Goal: Task Accomplishment & Management: Contribute content

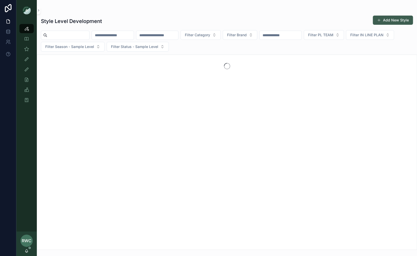
click at [394, 20] on button "Add New Style" at bounding box center [393, 20] width 40 height 9
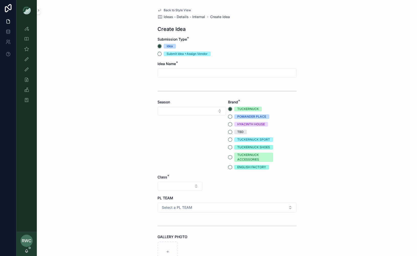
click at [175, 72] on input "scrollable content" at bounding box center [227, 73] width 138 height 7
type input "*"
type input "**********"
click at [188, 106] on div "Season" at bounding box center [191, 135] width 68 height 70
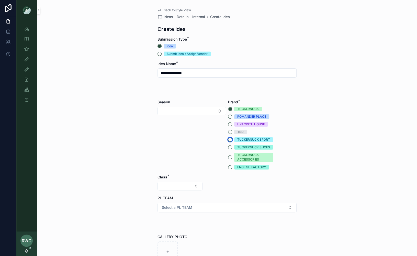
click at [229, 142] on button "TUCKERNUCK SPORT" at bounding box center [230, 140] width 4 height 4
click at [182, 111] on button "Select Button" at bounding box center [191, 111] width 68 height 9
click at [175, 195] on div "SS26" at bounding box center [191, 196] width 66 height 8
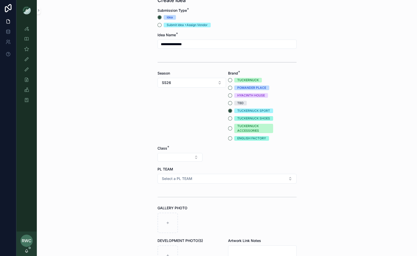
scroll to position [36, 0]
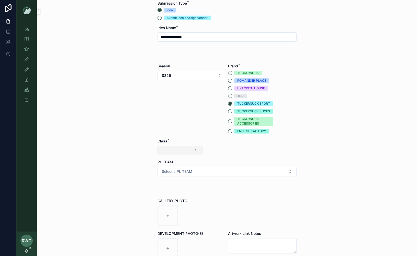
click at [178, 153] on button "Select Button" at bounding box center [179, 150] width 45 height 9
click at [167, 196] on div "Clothing" at bounding box center [179, 195] width 61 height 8
click at [221, 151] on button "Select Button" at bounding box center [226, 150] width 45 height 9
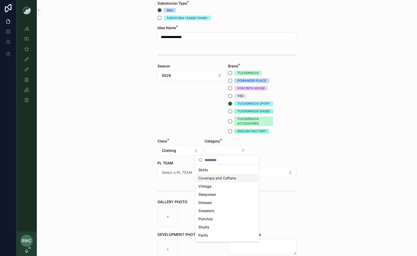
scroll to position [0, 0]
click at [212, 168] on div "Skirts" at bounding box center [226, 170] width 61 height 8
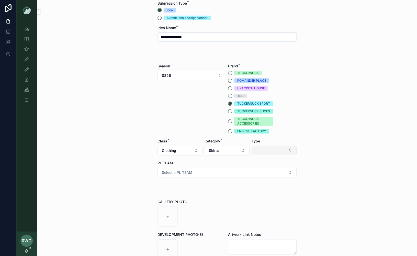
click at [273, 151] on button "Select Button" at bounding box center [273, 150] width 45 height 9
click at [263, 187] on div "Minis" at bounding box center [273, 186] width 61 height 8
click at [194, 168] on button "Select a PL TEAM" at bounding box center [226, 173] width 139 height 10
click at [180, 200] on div "[GEOGRAPHIC_DATA]" at bounding box center [226, 201] width 136 height 8
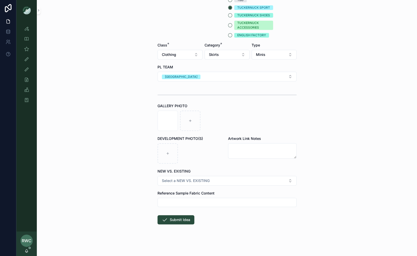
scroll to position [133, 0]
click at [206, 181] on span "Select a NEW VS. EXISTING" at bounding box center [186, 180] width 48 height 5
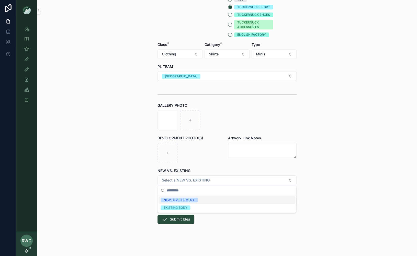
click at [193, 200] on div "NEW DEVELOPMENT" at bounding box center [179, 200] width 31 height 5
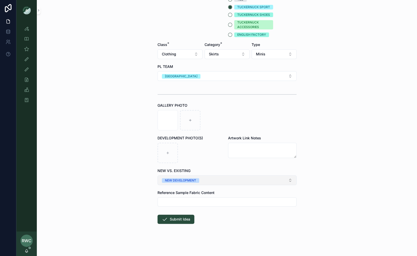
click at [192, 179] on div "NEW DEVELOPMENT" at bounding box center [180, 180] width 31 height 5
click at [183, 217] on div "EXISTING BODY" at bounding box center [176, 215] width 24 height 5
click at [178, 219] on button "Submit Idea" at bounding box center [175, 219] width 37 height 9
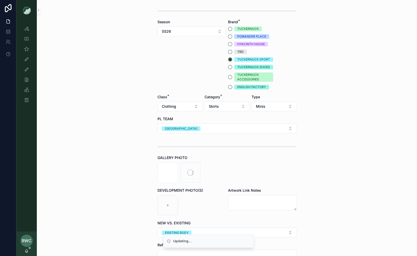
scroll to position [67, 0]
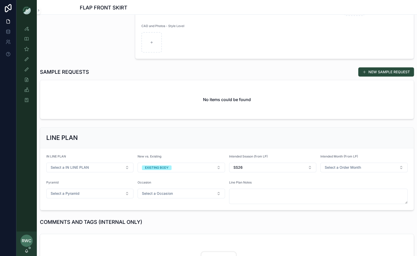
scroll to position [103, 0]
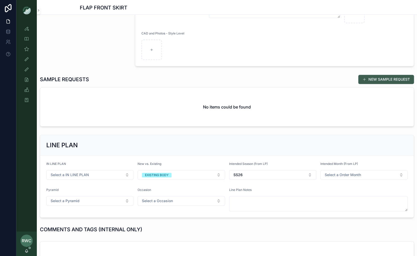
click at [373, 79] on button "NEW SAMPLE REQUEST" at bounding box center [386, 79] width 56 height 9
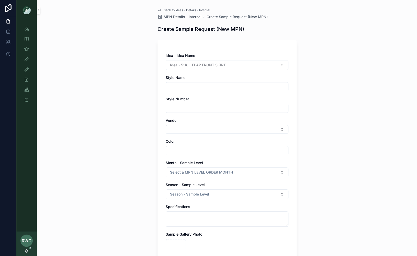
click at [188, 84] on input "scrollable content" at bounding box center [227, 86] width 122 height 7
type input "**********"
click at [173, 106] on input "scrollable content" at bounding box center [227, 108] width 122 height 7
type input "******"
click at [123, 128] on div "**********" at bounding box center [227, 128] width 380 height 256
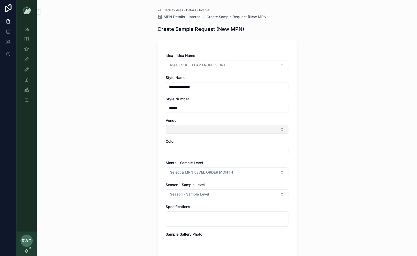
click at [180, 130] on button "Select Button" at bounding box center [227, 129] width 123 height 9
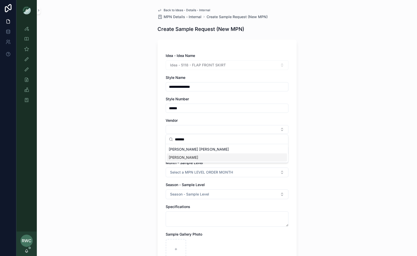
type input "*******"
click at [178, 159] on span "[PERSON_NAME]" at bounding box center [183, 157] width 29 height 5
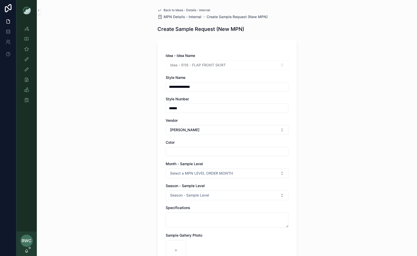
click at [176, 151] on input "scrollable content" at bounding box center [227, 151] width 122 height 7
drag, startPoint x: 190, startPoint y: 151, endPoint x: 239, endPoint y: 150, distance: 49.1
click at [239, 150] on input "**********" at bounding box center [227, 151] width 122 height 7
type input "*********"
click at [140, 152] on div "**********" at bounding box center [227, 128] width 380 height 256
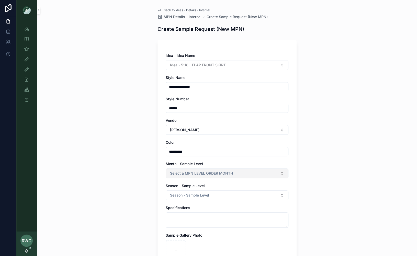
click at [184, 172] on span "Select a MPN LEVEL ORDER MONTH" at bounding box center [201, 173] width 63 height 5
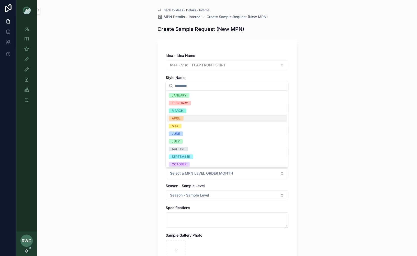
click at [185, 118] on div "APRIL" at bounding box center [227, 119] width 120 height 8
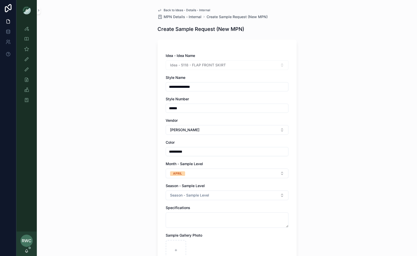
click at [125, 176] on div "**********" at bounding box center [227, 128] width 380 height 256
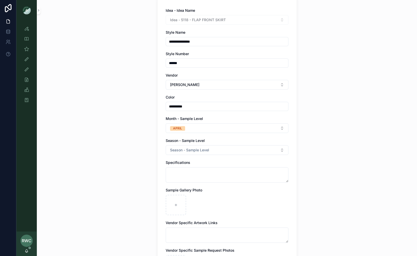
scroll to position [56, 0]
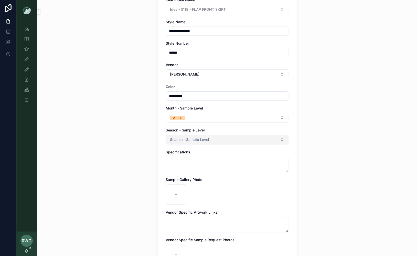
click at [202, 140] on span "Season - Sample Level" at bounding box center [189, 139] width 39 height 5
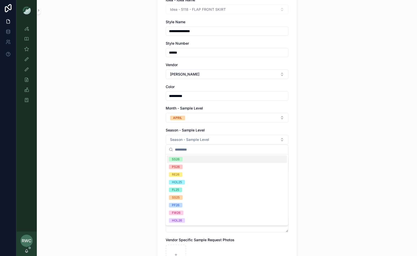
click at [191, 160] on div "SS26" at bounding box center [227, 160] width 120 height 8
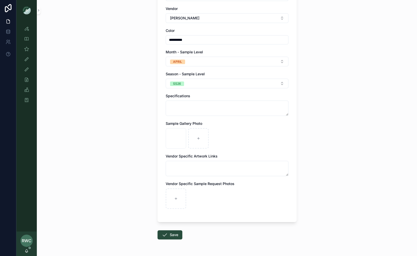
scroll to position [127, 0]
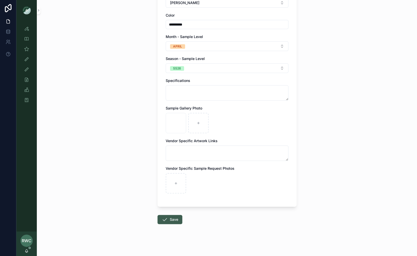
click at [171, 220] on button "Save" at bounding box center [169, 219] width 25 height 9
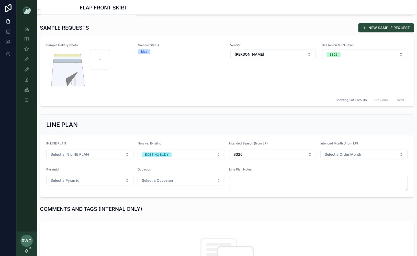
scroll to position [141, 0]
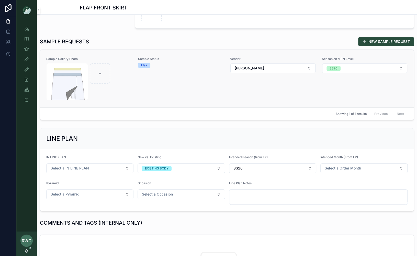
click at [175, 87] on div "Sample Status Idea" at bounding box center [181, 78] width 86 height 43
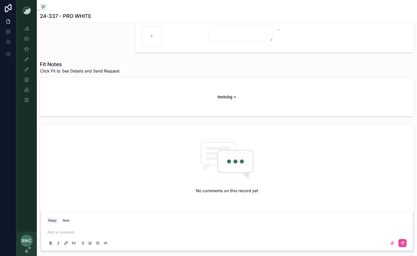
scroll to position [147, 0]
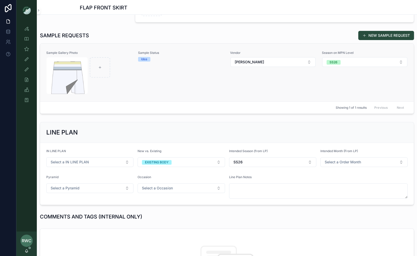
click at [170, 89] on div "Sample Status Idea" at bounding box center [181, 72] width 86 height 43
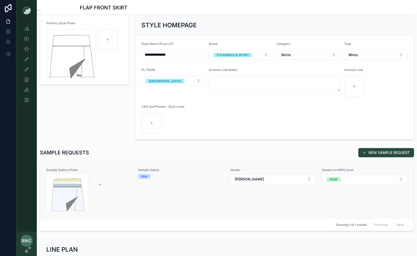
scroll to position [45, 0]
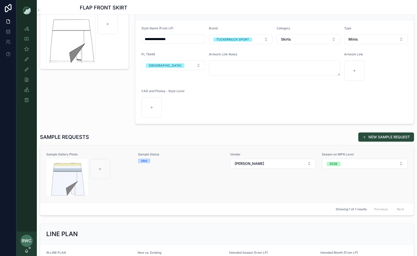
click at [185, 189] on div "Sample Status Idea" at bounding box center [181, 174] width 86 height 43
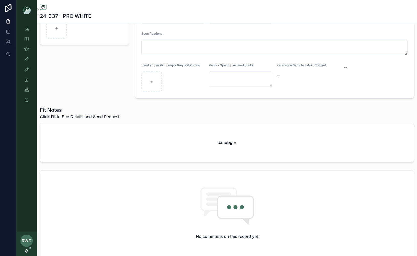
scroll to position [112, 0]
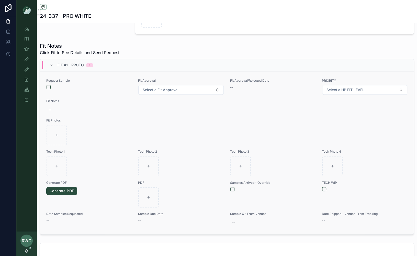
scroll to position [174, 0]
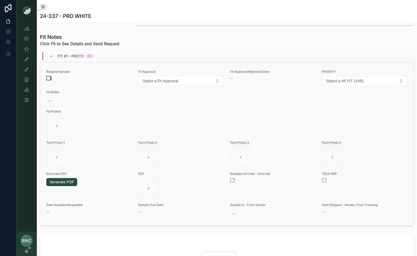
click at [48, 77] on button "scrollable content" at bounding box center [49, 78] width 4 height 4
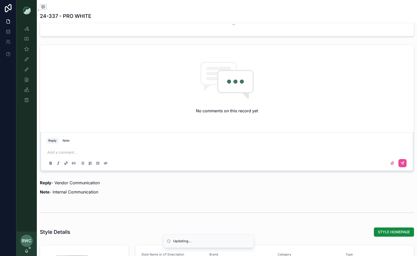
scroll to position [367, 0]
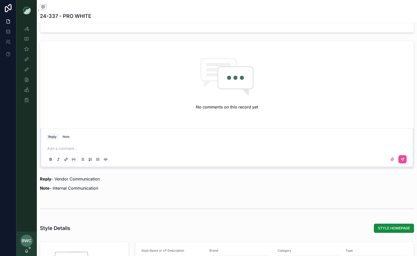
click at [79, 146] on p "scrollable content" at bounding box center [227, 148] width 361 height 5
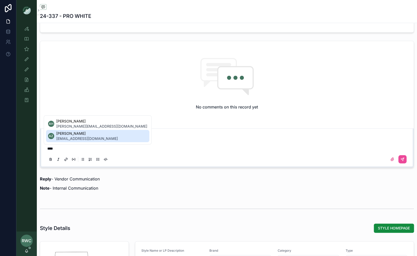
click at [81, 137] on span "ada.zhrr@ntvanwell.com" at bounding box center [87, 138] width 62 height 5
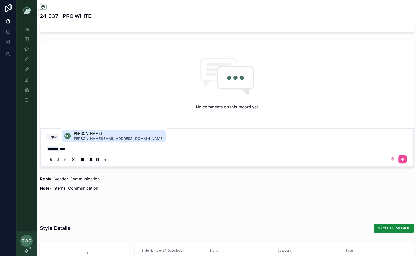
click at [110, 138] on span "[PERSON_NAME][EMAIL_ADDRESS][DOMAIN_NAME]" at bounding box center [118, 138] width 91 height 5
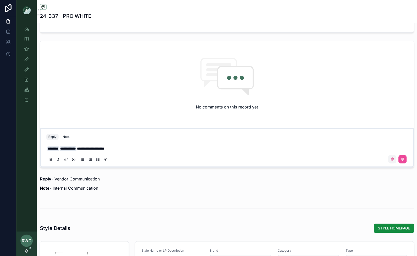
click at [391, 158] on icon "scrollable content" at bounding box center [391, 159] width 3 height 3
click at [0, 0] on input "scrollable content" at bounding box center [0, 0] width 0 height 0
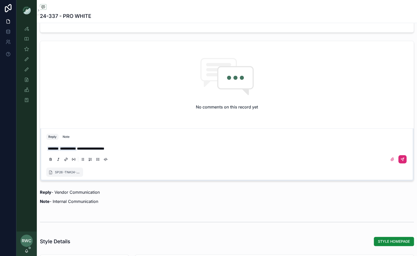
click at [402, 157] on icon "scrollable content" at bounding box center [402, 159] width 4 height 4
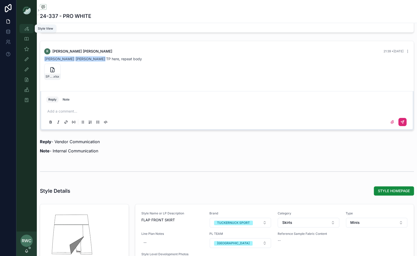
click at [27, 28] on icon "scrollable content" at bounding box center [26, 28] width 5 height 5
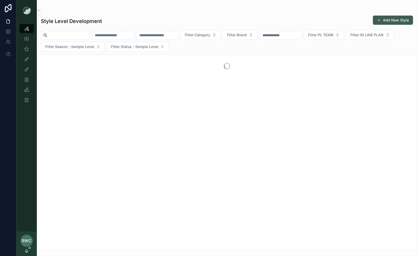
click at [389, 20] on button "Add New Style" at bounding box center [393, 20] width 40 height 9
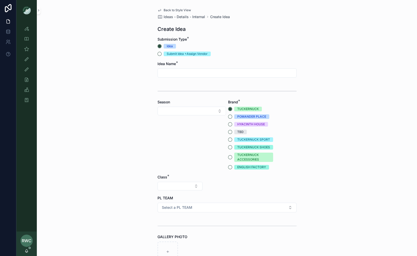
click at [184, 74] on input "scrollable content" at bounding box center [227, 73] width 138 height 7
type input "*********"
click at [171, 110] on button "Select Button" at bounding box center [191, 111] width 68 height 9
click at [174, 181] on div "SS26" at bounding box center [191, 181] width 66 height 8
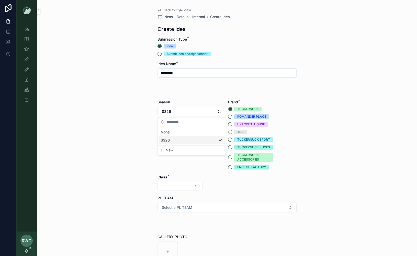
scroll to position [0, 0]
click at [231, 141] on button "TUCKERNUCK SPORT" at bounding box center [230, 140] width 4 height 4
click at [168, 188] on button "Select Button" at bounding box center [179, 186] width 45 height 9
click at [171, 229] on div "Clothing" at bounding box center [179, 231] width 61 height 8
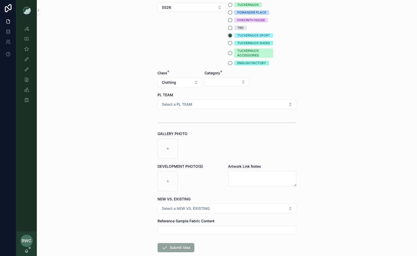
scroll to position [106, 0]
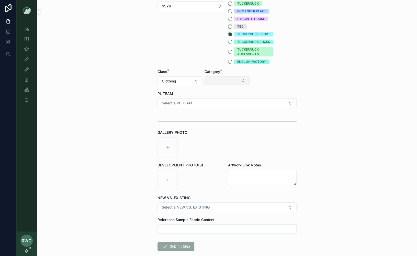
click at [218, 78] on button "Select Button" at bounding box center [226, 80] width 45 height 9
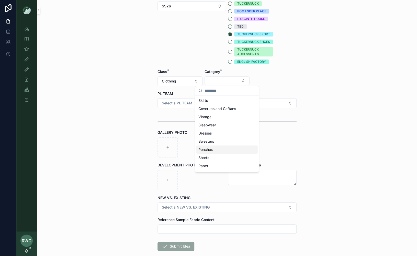
scroll to position [9, 0]
click at [215, 147] on div "Shorts" at bounding box center [226, 149] width 61 height 8
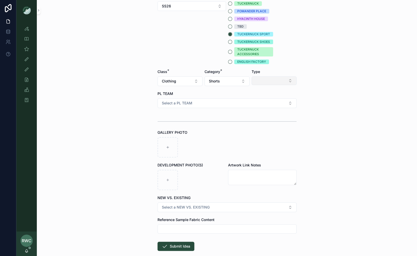
click at [271, 77] on button "Select Button" at bounding box center [273, 80] width 45 height 9
click at [263, 118] on div "Running" at bounding box center [273, 117] width 61 height 8
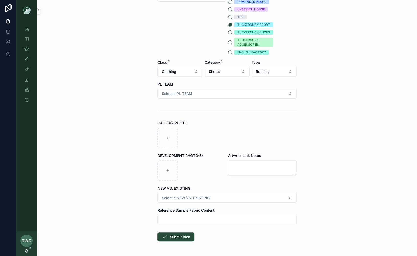
scroll to position [117, 0]
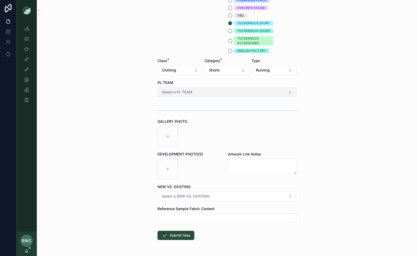
click at [190, 94] on span "Select a PL TEAM" at bounding box center [177, 92] width 30 height 5
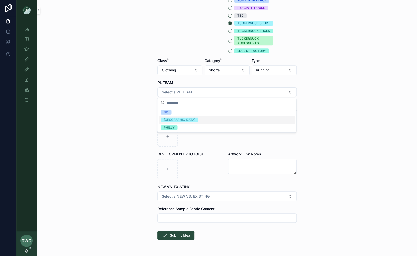
click at [185, 120] on div "[GEOGRAPHIC_DATA]" at bounding box center [226, 120] width 136 height 8
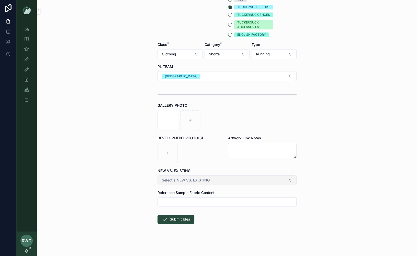
click at [181, 181] on span "Select a NEW VS. EXISTING" at bounding box center [186, 180] width 48 height 5
click at [180, 208] on div "EXISTING BODY" at bounding box center [176, 208] width 24 height 5
click at [182, 217] on button "Submit Idea" at bounding box center [175, 219] width 37 height 9
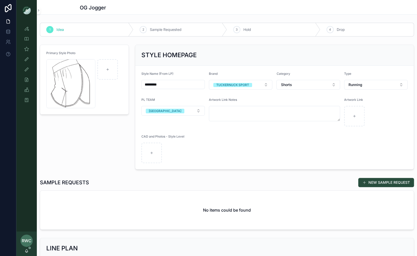
scroll to position [100, 0]
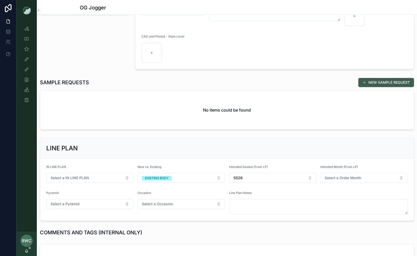
click at [374, 81] on button "NEW SAMPLE REQUEST" at bounding box center [386, 82] width 56 height 9
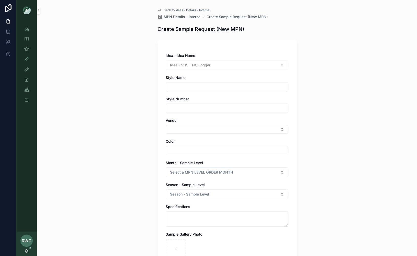
click at [183, 87] on input "scrollable content" at bounding box center [227, 86] width 122 height 7
type input "*********"
click at [178, 110] on input "scrollable content" at bounding box center [227, 108] width 122 height 7
type input "****"
click at [95, 139] on div "Back to Ideas - Details - Internal MPN Details - Internal Create Sample Request…" at bounding box center [227, 128] width 380 height 256
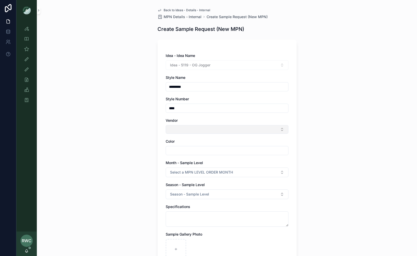
click at [200, 129] on button "Select Button" at bounding box center [227, 129] width 123 height 9
type input "*****"
click at [184, 158] on div "Idea - Idea Name Idea - 5119 - OG Jogger Style Name ********* Style Number ****…" at bounding box center [227, 189] width 123 height 272
click at [179, 126] on button "Select Button" at bounding box center [227, 129] width 123 height 9
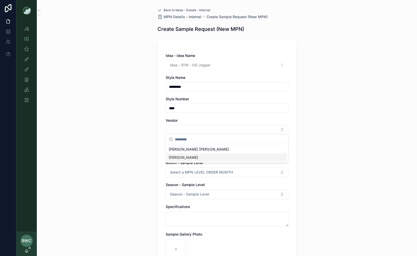
click at [182, 158] on div "[PERSON_NAME]" at bounding box center [227, 158] width 120 height 8
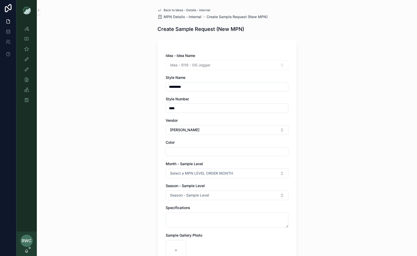
click at [140, 141] on div "Back to Ideas - Details - Internal MPN Details - Internal Create Sample Request…" at bounding box center [227, 128] width 380 height 256
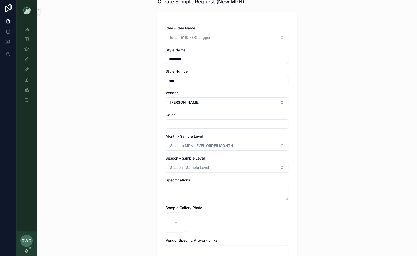
scroll to position [31, 0]
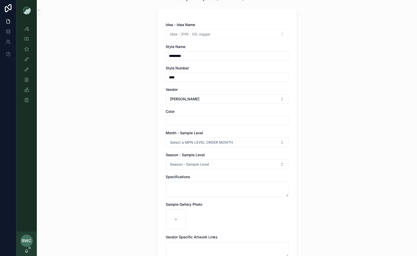
click at [186, 118] on input "scrollable content" at bounding box center [227, 120] width 122 height 7
type input "**********"
click at [133, 140] on div "**********" at bounding box center [227, 97] width 380 height 256
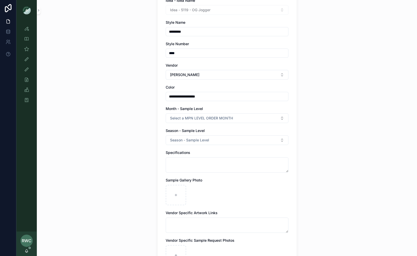
scroll to position [61, 0]
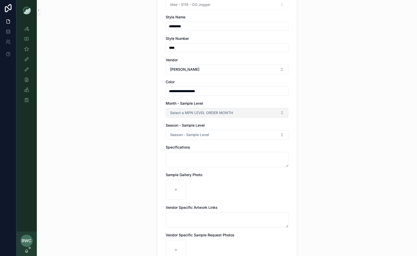
click at [195, 112] on span "Select a MPN LEVEL ORDER MONTH" at bounding box center [201, 112] width 63 height 5
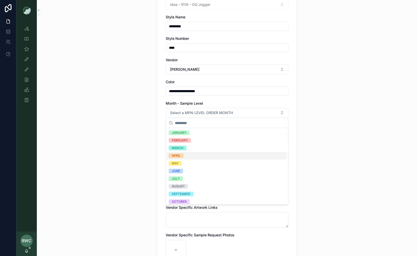
click at [187, 157] on div "APRIL" at bounding box center [227, 156] width 120 height 8
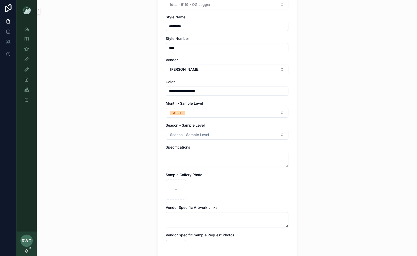
click at [135, 130] on div "**********" at bounding box center [227, 67] width 380 height 256
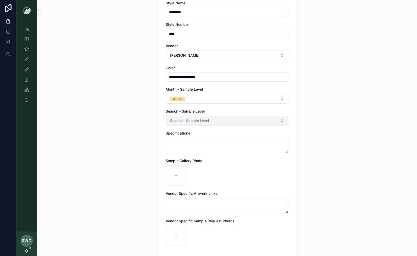
scroll to position [77, 0]
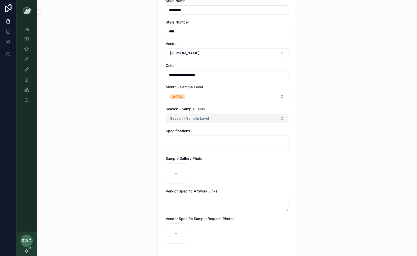
click at [212, 118] on button "Season - Sample Level" at bounding box center [227, 119] width 123 height 10
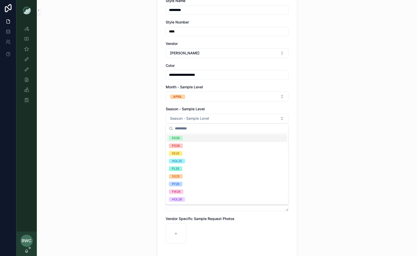
click at [197, 138] on div "SS26" at bounding box center [227, 138] width 120 height 8
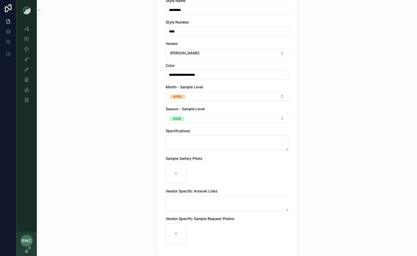
click at [147, 129] on div "**********" at bounding box center [227, 51] width 380 height 256
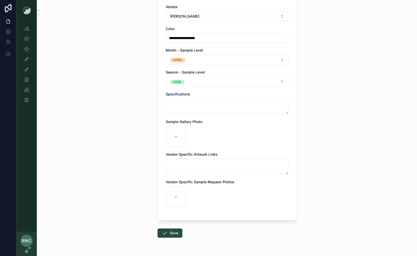
scroll to position [127, 0]
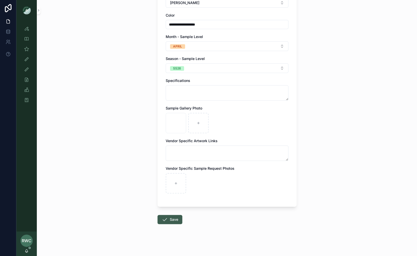
click at [172, 218] on button "Save" at bounding box center [169, 219] width 25 height 9
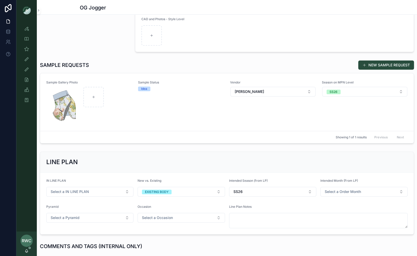
scroll to position [109, 0]
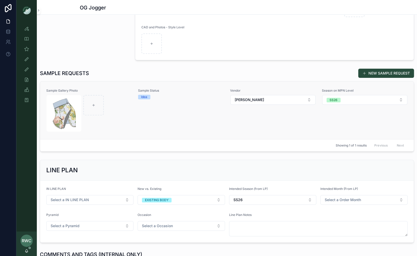
click at [226, 123] on div "Sample Gallery Photo Sample Status Idea Vendor Vanwell Season on MPN Level SS26" at bounding box center [226, 110] width 361 height 43
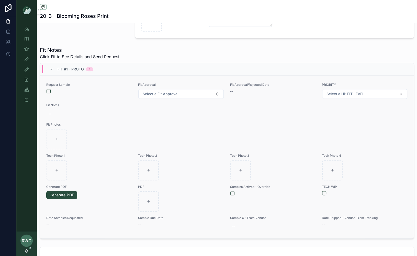
scroll to position [161, 0]
click at [49, 89] on button "scrollable content" at bounding box center [49, 91] width 4 height 4
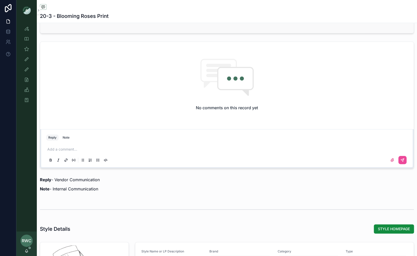
scroll to position [403, 0]
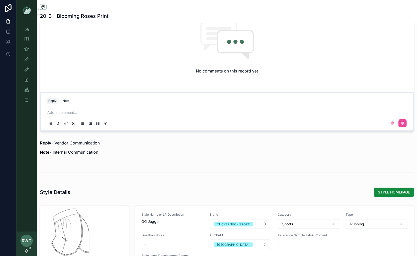
click at [80, 111] on p "scrollable content" at bounding box center [227, 112] width 361 height 5
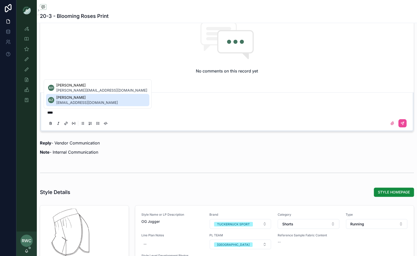
click at [78, 101] on span "ada.zhrr@ntvanwell.com" at bounding box center [87, 102] width 62 height 5
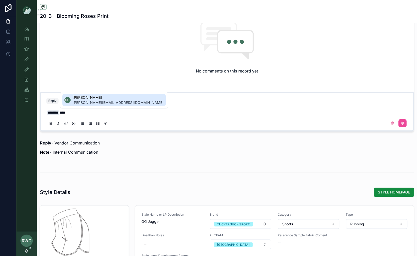
click at [114, 102] on span "sophie.cuihq@ntvanwell.com" at bounding box center [118, 102] width 91 height 5
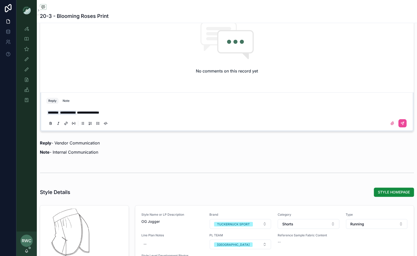
click at [66, 122] on icon "scrollable content" at bounding box center [66, 123] width 4 height 4
click at [391, 122] on icon "scrollable content" at bounding box center [392, 123] width 4 height 4
click at [0, 0] on input "scrollable content" at bounding box center [0, 0] width 0 height 0
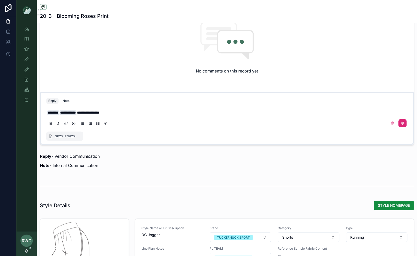
click at [403, 123] on icon "scrollable content" at bounding box center [402, 123] width 4 height 4
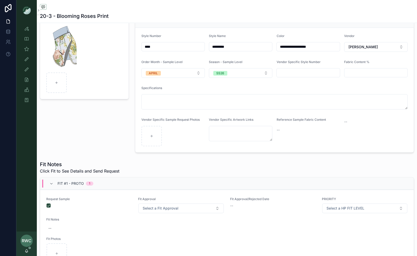
scroll to position [0, 0]
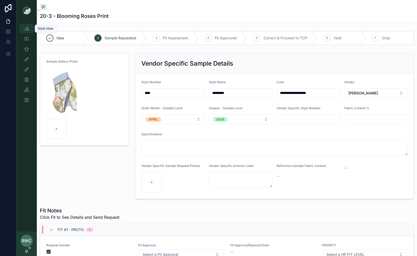
click at [28, 27] on icon "scrollable content" at bounding box center [26, 28] width 5 height 5
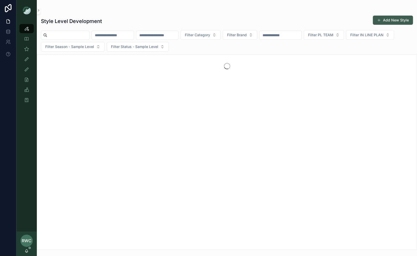
click at [396, 18] on button "Add New Style" at bounding box center [393, 20] width 40 height 9
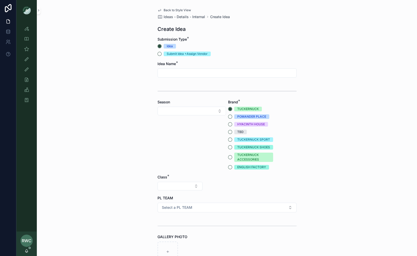
click at [172, 71] on input "scrollable content" at bounding box center [227, 73] width 138 height 7
type input "********"
click at [183, 111] on button "Select Button" at bounding box center [191, 111] width 68 height 9
click at [173, 179] on div "SS26" at bounding box center [191, 181] width 66 height 8
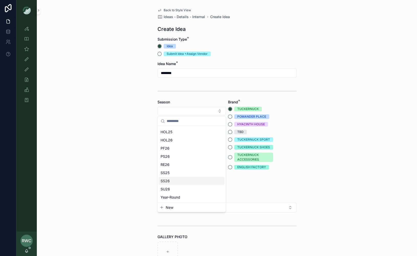
scroll to position [0, 0]
click at [229, 140] on button "TUCKERNUCK SPORT" at bounding box center [230, 140] width 4 height 4
click at [173, 186] on button "Select Button" at bounding box center [179, 186] width 45 height 9
click at [164, 229] on span "Clothing" at bounding box center [158, 230] width 14 height 5
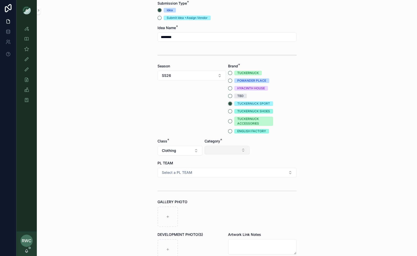
scroll to position [47, 0]
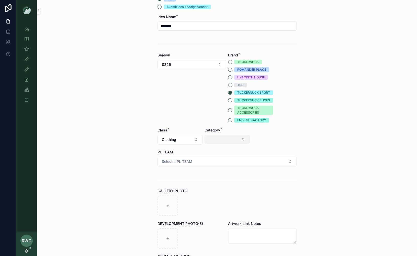
click at [220, 138] on button "Select Button" at bounding box center [226, 139] width 45 height 9
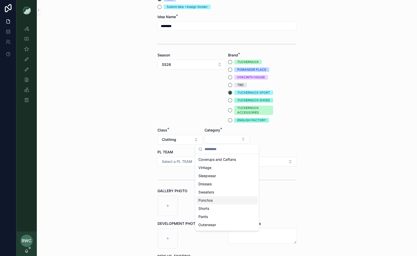
scroll to position [12, 0]
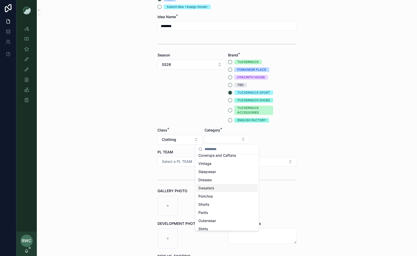
click at [217, 188] on div "Sweaters" at bounding box center [226, 188] width 61 height 8
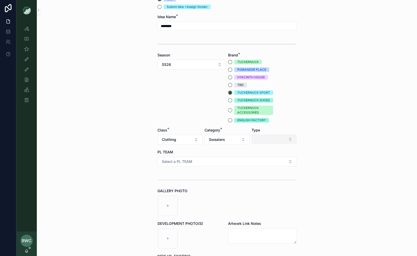
click at [271, 138] on button "Select Button" at bounding box center [273, 139] width 45 height 9
click at [267, 176] on div "Quarter Zips" at bounding box center [273, 175] width 61 height 8
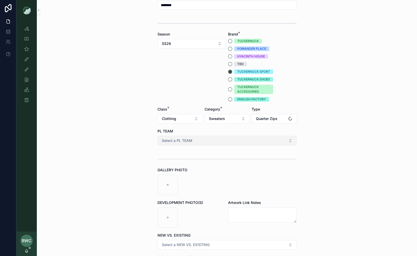
scroll to position [71, 0]
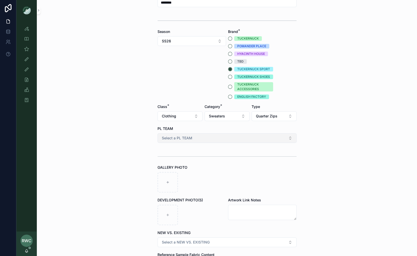
click at [194, 136] on button "Select a PL TEAM" at bounding box center [226, 138] width 139 height 10
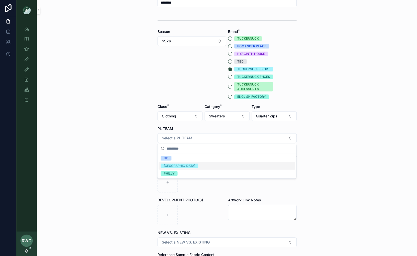
click at [181, 166] on div "[GEOGRAPHIC_DATA]" at bounding box center [226, 166] width 136 height 8
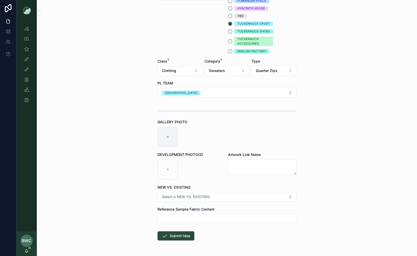
scroll to position [133, 0]
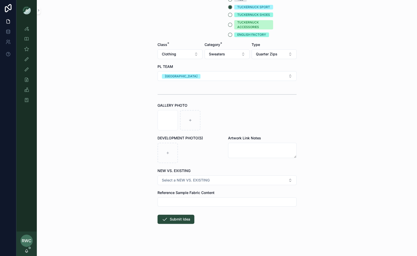
click at [182, 182] on span "Select a NEW VS. EXISTING" at bounding box center [186, 180] width 48 height 5
click at [179, 209] on div "EXISTING BODY" at bounding box center [176, 208] width 24 height 5
click at [176, 219] on button "Submit Idea" at bounding box center [175, 219] width 37 height 9
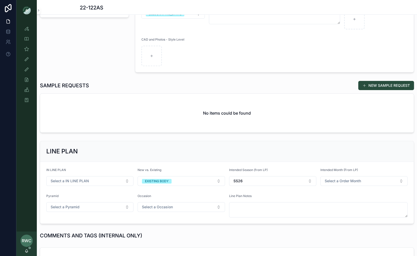
scroll to position [100, 0]
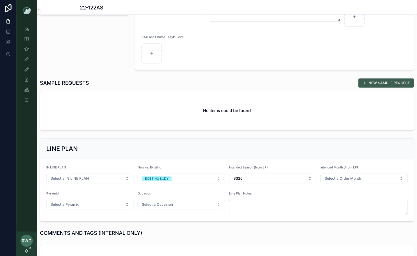
click at [387, 82] on button "NEW SAMPLE REQUEST" at bounding box center [386, 82] width 56 height 9
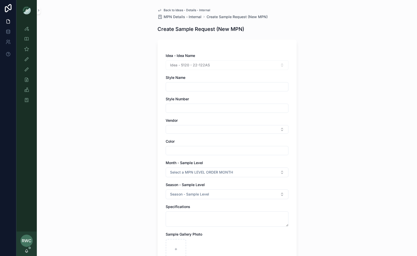
click at [186, 87] on input "scrollable content" at bounding box center [227, 86] width 122 height 7
type input "*"
type input "**********"
click at [203, 108] on input "scrollable content" at bounding box center [227, 108] width 122 height 7
type input "********"
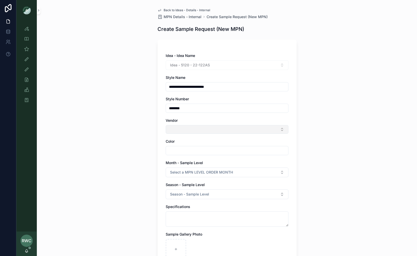
click at [183, 127] on button "Select Button" at bounding box center [227, 129] width 123 height 9
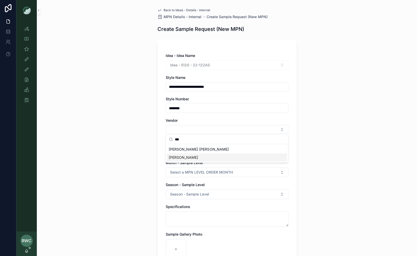
type input "***"
click at [180, 157] on span "[PERSON_NAME]" at bounding box center [183, 157] width 29 height 5
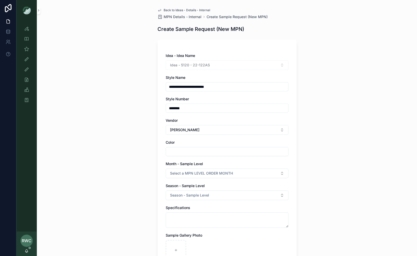
click at [135, 143] on div "**********" at bounding box center [227, 128] width 380 height 256
click at [184, 151] on input "scrollable content" at bounding box center [227, 151] width 122 height 7
click at [194, 152] on input "**********" at bounding box center [227, 151] width 122 height 7
click at [215, 151] on input "**********" at bounding box center [227, 151] width 122 height 7
click at [232, 148] on input "**********" at bounding box center [227, 151] width 122 height 7
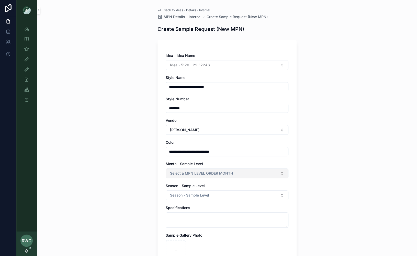
type input "**********"
click at [191, 173] on span "Select a MPN LEVEL ORDER MONTH" at bounding box center [201, 173] width 63 height 5
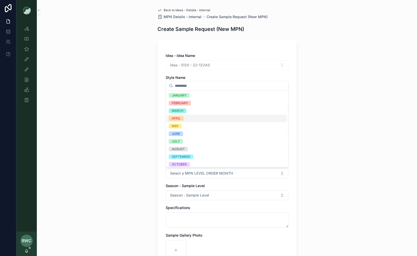
click at [182, 118] on span "APRIL" at bounding box center [176, 118] width 15 height 5
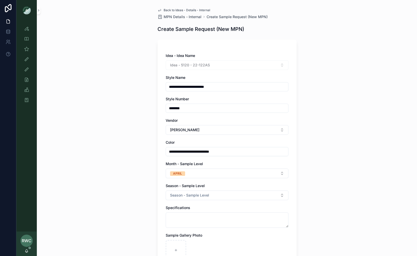
click at [119, 175] on div "**********" at bounding box center [227, 128] width 380 height 256
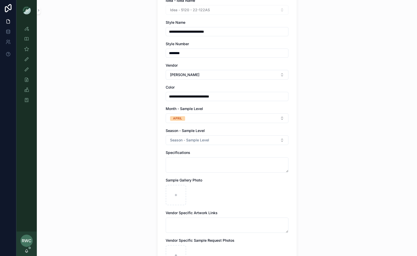
scroll to position [85, 0]
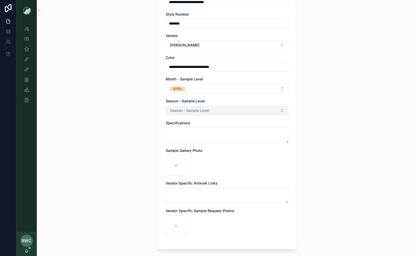
click at [194, 106] on button "Season - Sample Level" at bounding box center [227, 111] width 123 height 10
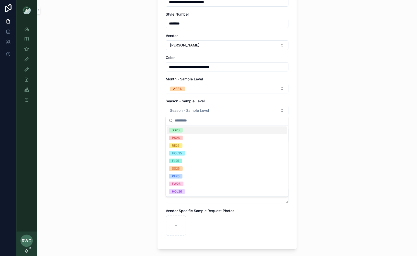
click at [180, 130] on span "SS26" at bounding box center [176, 130] width 14 height 5
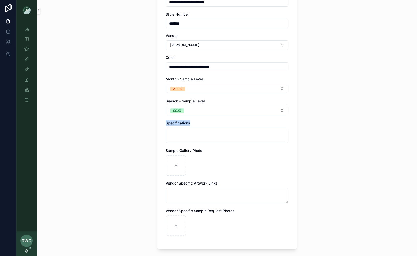
click at [138, 125] on div "**********" at bounding box center [227, 43] width 380 height 256
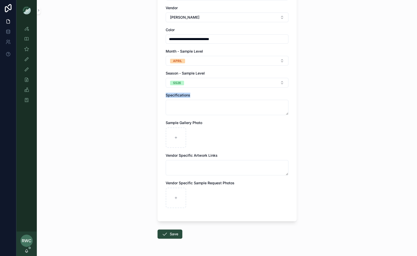
scroll to position [126, 0]
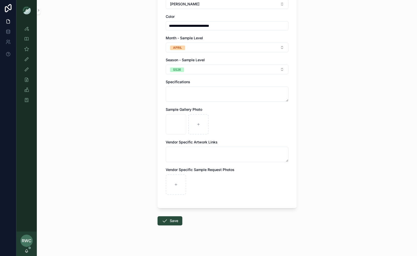
click at [366, 142] on div "**********" at bounding box center [227, 128] width 380 height 256
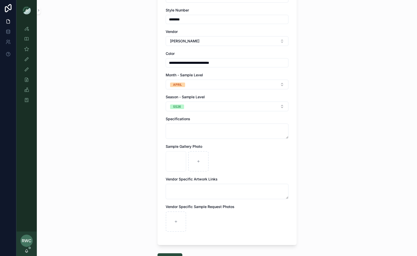
scroll to position [127, 0]
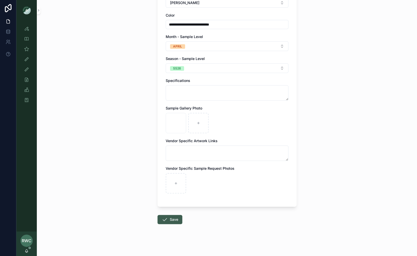
click at [169, 219] on button "Save" at bounding box center [169, 219] width 25 height 9
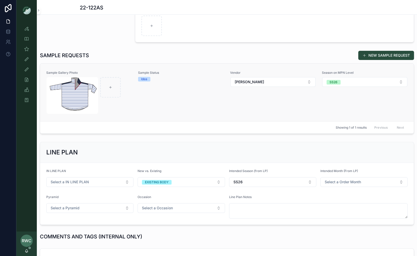
click at [190, 99] on div "Sample Status Idea" at bounding box center [181, 92] width 86 height 43
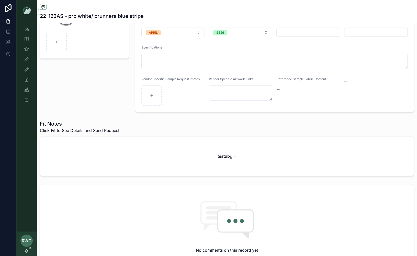
scroll to position [89, 0]
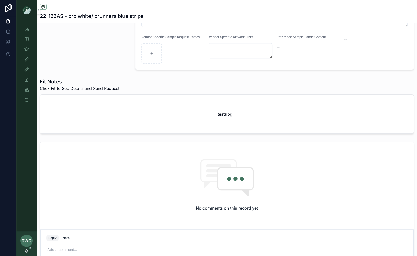
scroll to position [124, 0]
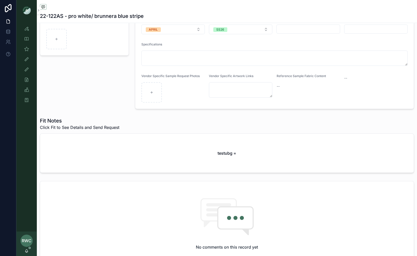
scroll to position [160, 0]
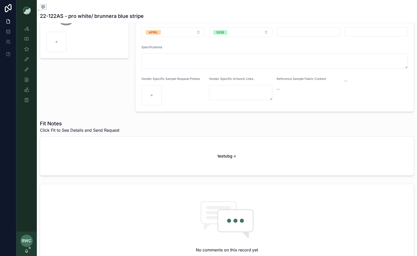
scroll to position [112, 0]
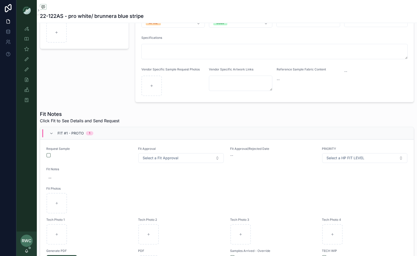
scroll to position [134, 0]
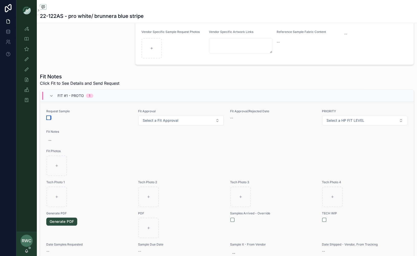
click at [48, 117] on button "scrollable content" at bounding box center [49, 118] width 4 height 4
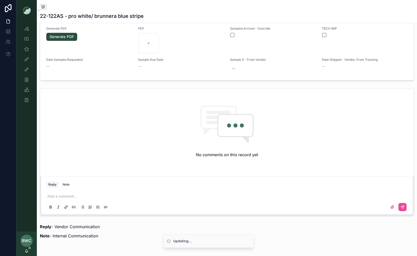
scroll to position [343, 0]
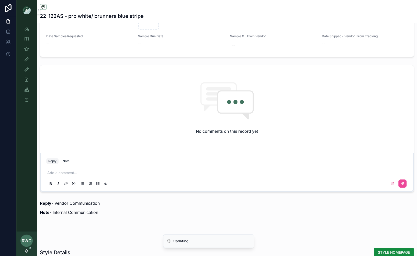
click at [70, 170] on p "scrollable content" at bounding box center [227, 172] width 361 height 5
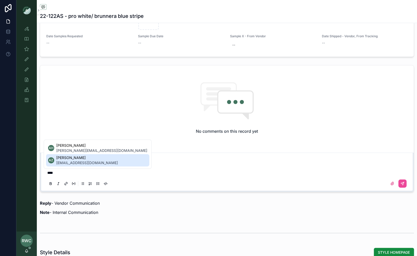
click at [70, 162] on span "ada.zhrr@ntvanwell.com" at bounding box center [87, 162] width 62 height 5
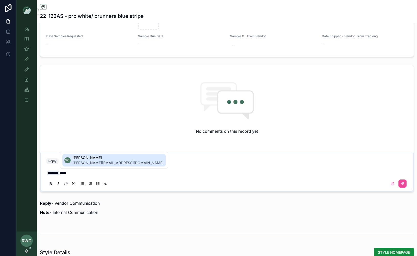
click at [107, 162] on span "sophie.cuihq@ntvanwell.com" at bounding box center [118, 162] width 91 height 5
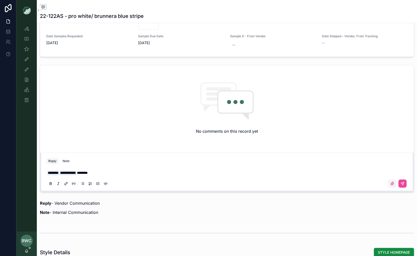
click at [391, 182] on icon "scrollable content" at bounding box center [392, 184] width 4 height 4
click at [0, 0] on input "scrollable content" at bounding box center [0, 0] width 0 height 0
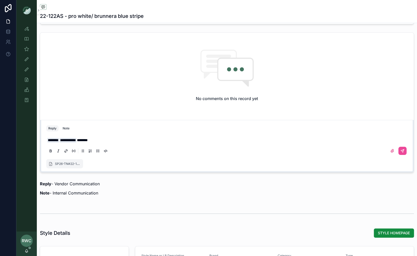
scroll to position [378, 0]
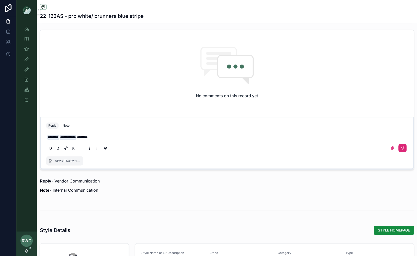
click at [403, 146] on icon "scrollable content" at bounding box center [402, 148] width 4 height 4
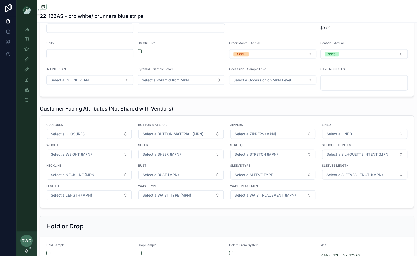
scroll to position [581, 0]
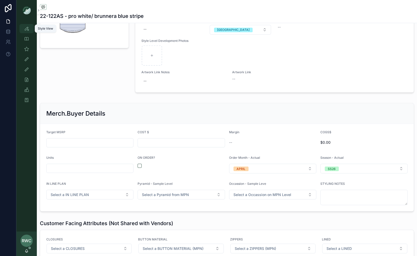
click at [29, 28] on icon "scrollable content" at bounding box center [26, 28] width 5 height 5
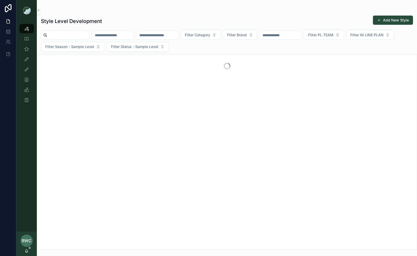
click at [172, 37] on input "scrollable content" at bounding box center [157, 35] width 42 height 7
type input "******"
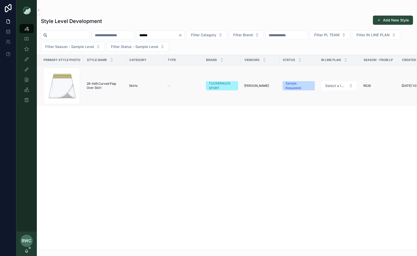
click at [188, 95] on td "--" at bounding box center [183, 85] width 38 height 41
click at [220, 88] on div "TUCKERNUCK SPORT" at bounding box center [222, 85] width 26 height 9
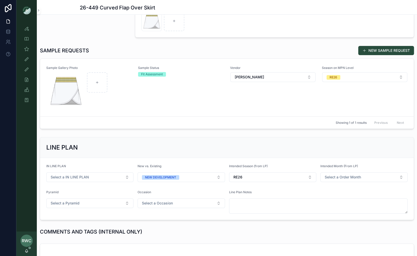
scroll to position [138, 0]
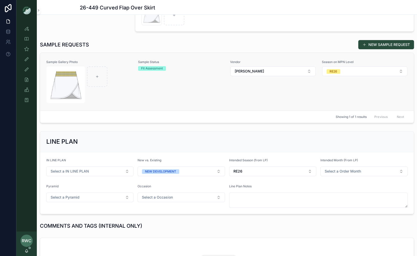
click at [215, 94] on div "Sample Status Fit Assessment" at bounding box center [181, 81] width 86 height 43
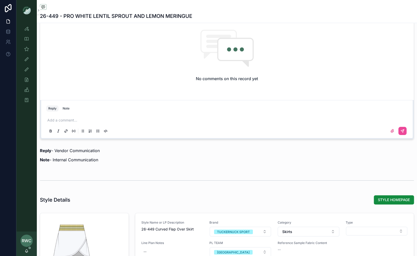
scroll to position [365, 0]
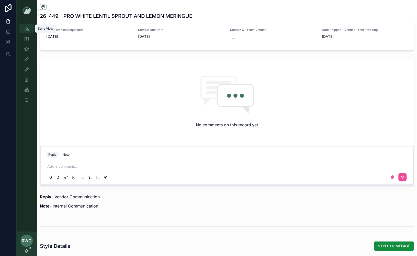
click at [26, 28] on icon "scrollable content" at bounding box center [26, 28] width 5 height 5
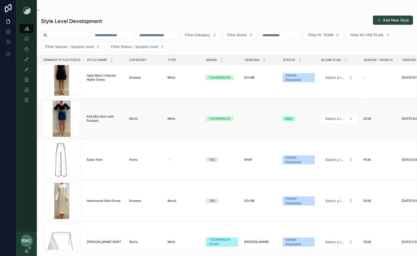
scroll to position [40, 0]
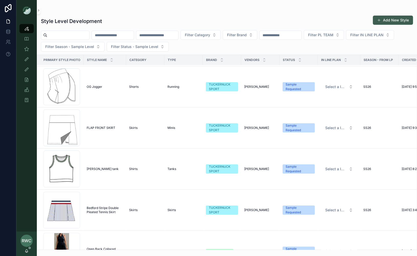
click at [391, 20] on button "Add New Style" at bounding box center [393, 20] width 40 height 9
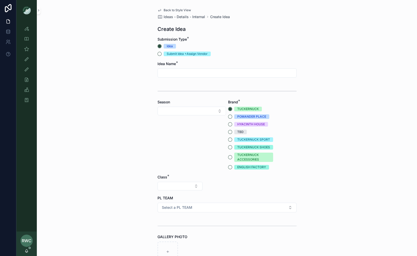
click at [171, 71] on input "scrollable content" at bounding box center [227, 73] width 138 height 7
drag, startPoint x: 187, startPoint y: 73, endPoint x: 203, endPoint y: 73, distance: 16.1
click at [203, 73] on input "**********" at bounding box center [227, 73] width 138 height 7
type input "**********"
click at [172, 109] on button "Select Button" at bounding box center [191, 111] width 68 height 9
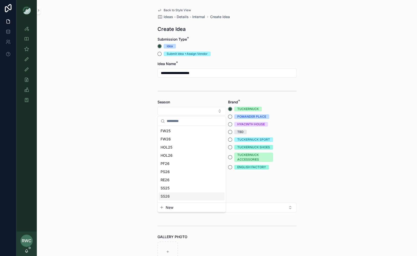
click at [172, 195] on div "SS26" at bounding box center [191, 196] width 66 height 8
click at [230, 140] on button "TUCKERNUCK SPORT" at bounding box center [230, 140] width 4 height 4
click at [162, 183] on button "Select Button" at bounding box center [179, 186] width 45 height 9
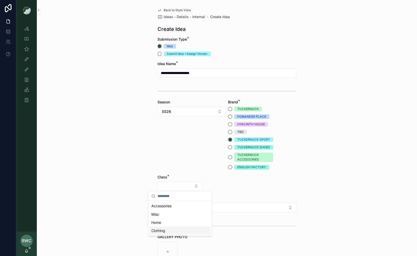
click at [165, 232] on div "Clothing" at bounding box center [179, 231] width 61 height 8
click at [220, 189] on button "Select Button" at bounding box center [226, 186] width 45 height 9
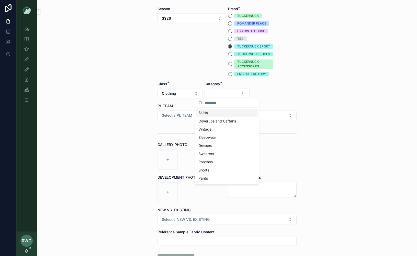
click at [215, 109] on div "Skirts" at bounding box center [226, 113] width 61 height 8
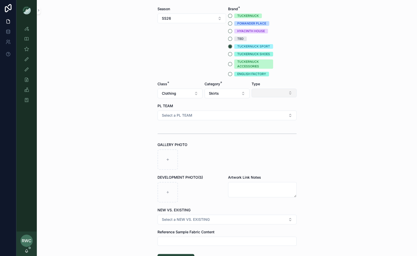
click at [274, 95] on button "Select Button" at bounding box center [273, 93] width 45 height 9
click at [260, 131] on div "Minis" at bounding box center [273, 129] width 61 height 8
click at [164, 113] on span "Select a PL TEAM" at bounding box center [177, 115] width 30 height 5
click at [170, 145] on span "NYC" at bounding box center [179, 143] width 38 height 5
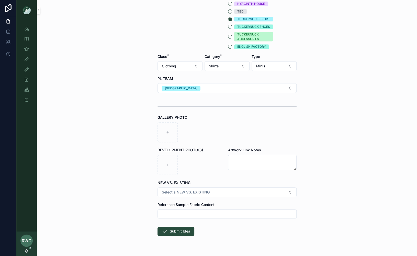
scroll to position [128, 0]
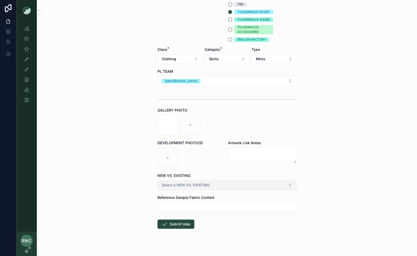
click at [180, 186] on span "Select a NEW VS. EXISTING" at bounding box center [186, 185] width 48 height 5
click at [180, 212] on div "EXISTING BODY" at bounding box center [176, 213] width 24 height 5
click at [179, 222] on button "Submit Idea" at bounding box center [175, 224] width 37 height 9
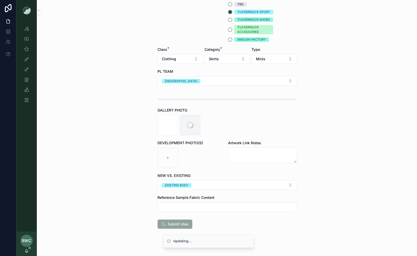
scroll to position [133, 0]
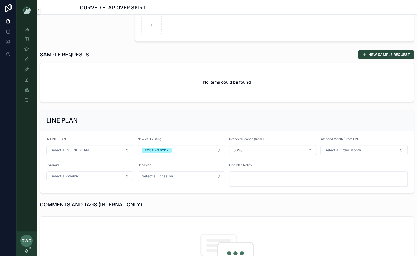
scroll to position [114, 0]
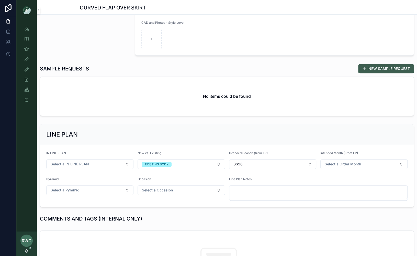
click at [372, 68] on button "NEW SAMPLE REQUEST" at bounding box center [386, 68] width 56 height 9
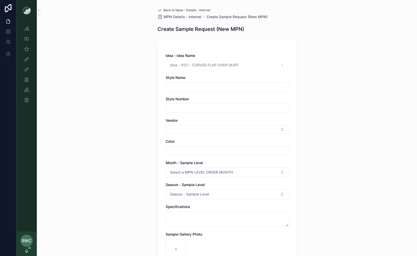
click at [196, 86] on input "scrollable content" at bounding box center [227, 86] width 122 height 7
type input "**********"
click at [178, 109] on input "scrollable content" at bounding box center [227, 108] width 122 height 7
type input "******"
click at [173, 131] on button "Select Button" at bounding box center [227, 129] width 123 height 9
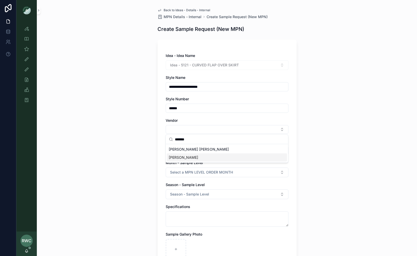
type input "*******"
click at [180, 158] on span "[PERSON_NAME]" at bounding box center [183, 157] width 29 height 5
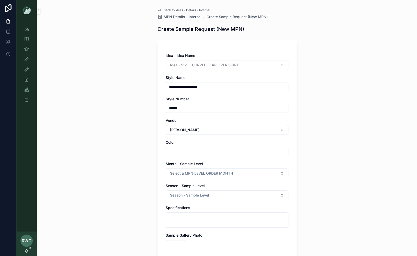
click at [182, 149] on input "scrollable content" at bounding box center [227, 151] width 122 height 7
type input "**********"
click at [112, 147] on div "**********" at bounding box center [227, 128] width 380 height 256
click at [203, 166] on div "Month - Sample Level" at bounding box center [227, 163] width 123 height 5
click at [203, 173] on span "Select a MPN LEVEL ORDER MONTH" at bounding box center [201, 173] width 63 height 5
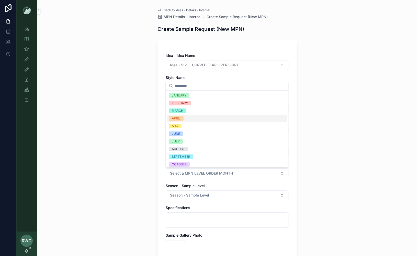
click at [191, 117] on div "APRIL" at bounding box center [227, 119] width 120 height 8
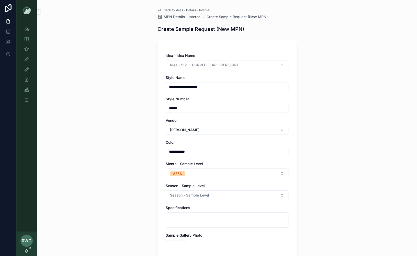
click at [134, 200] on div "**********" at bounding box center [227, 128] width 380 height 256
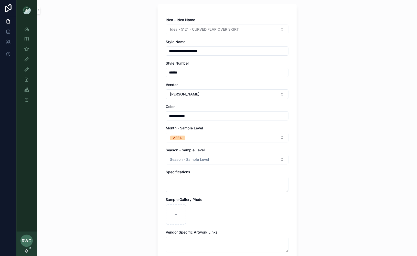
scroll to position [42, 0]
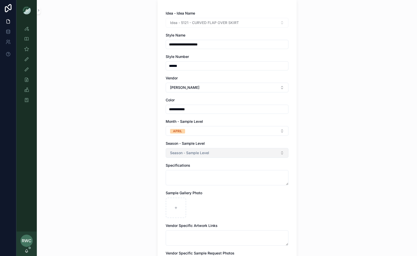
click at [193, 152] on span "Season - Sample Level" at bounding box center [189, 153] width 39 height 5
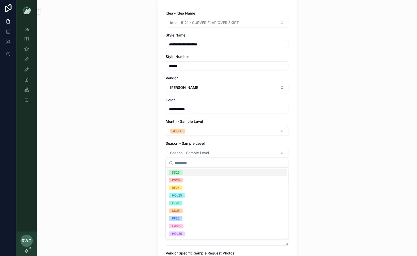
click at [189, 173] on div "SS26" at bounding box center [227, 173] width 120 height 8
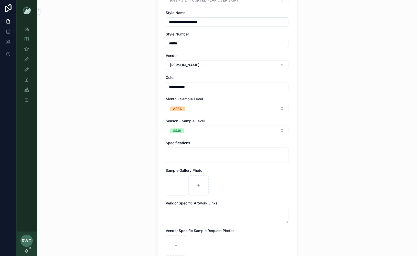
scroll to position [127, 0]
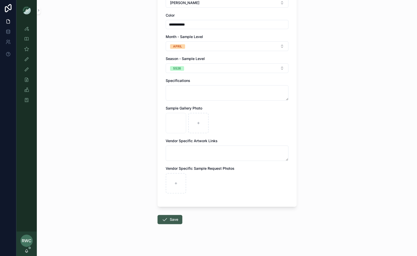
click at [170, 217] on button "Save" at bounding box center [169, 219] width 25 height 9
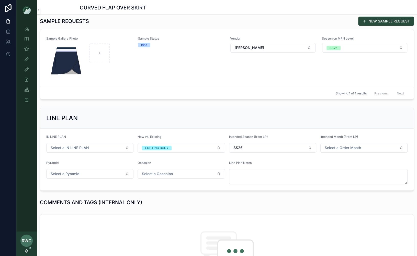
scroll to position [179, 0]
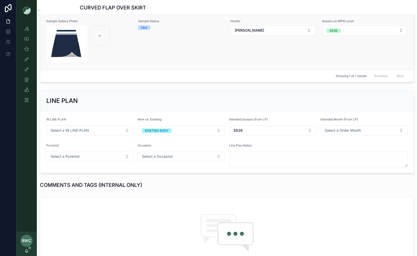
click at [167, 45] on div "Sample Status Idea" at bounding box center [181, 40] width 86 height 43
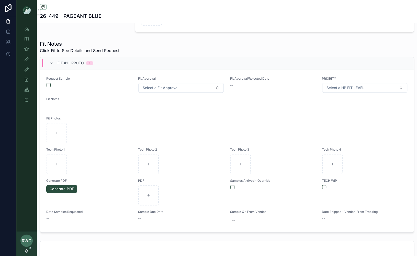
scroll to position [166, 0]
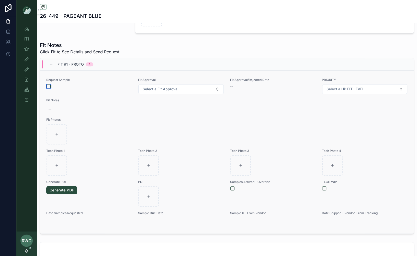
click at [48, 85] on button "scrollable content" at bounding box center [49, 86] width 4 height 4
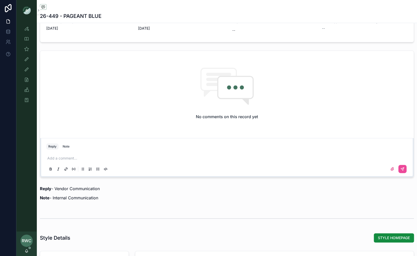
scroll to position [366, 0]
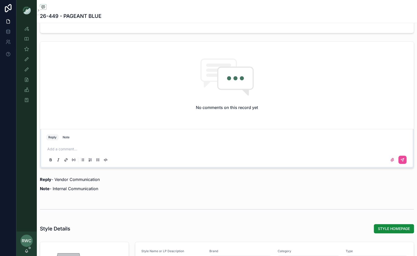
click at [74, 147] on p "scrollable content" at bounding box center [227, 149] width 361 height 5
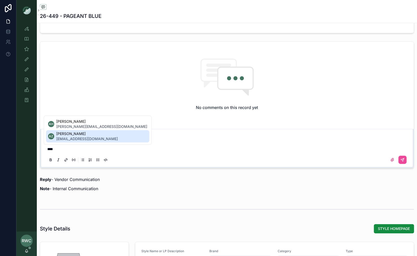
click at [73, 137] on span "ada.zhrr@ntvanwell.com" at bounding box center [87, 138] width 62 height 5
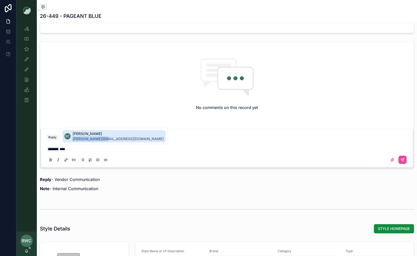
click at [102, 136] on span "sophie.cuihq@ntvanwell.com" at bounding box center [118, 138] width 91 height 5
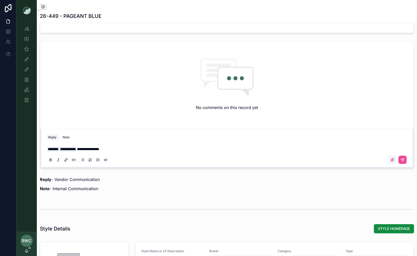
click at [393, 158] on icon "scrollable content" at bounding box center [392, 160] width 4 height 4
click at [0, 0] on input "scrollable content" at bounding box center [0, 0] width 0 height 0
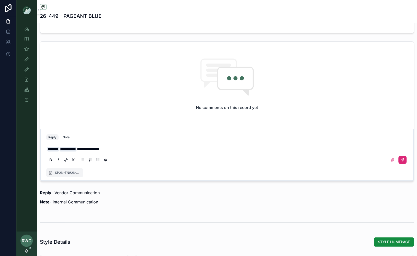
click at [402, 158] on icon "scrollable content" at bounding box center [402, 160] width 4 height 4
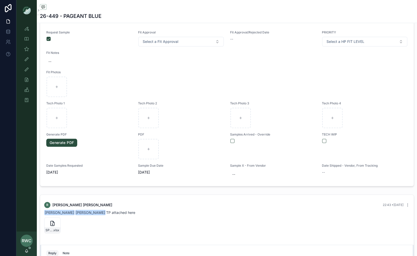
scroll to position [139, 0]
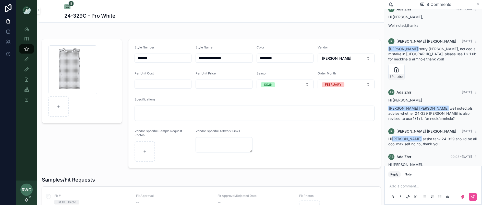
scroll to position [129, 0]
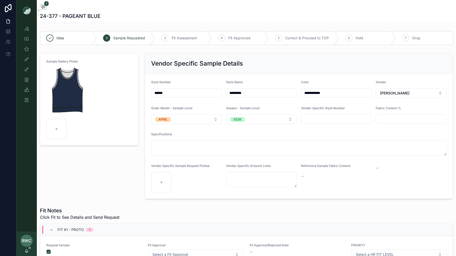
scroll to position [339, 0]
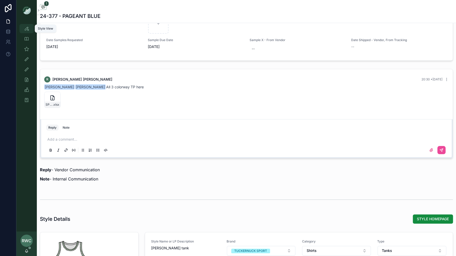
click at [26, 30] on icon "scrollable content" at bounding box center [26, 28] width 5 height 5
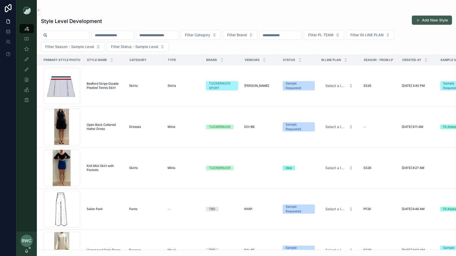
click at [430, 19] on button "Add New Style" at bounding box center [431, 20] width 40 height 9
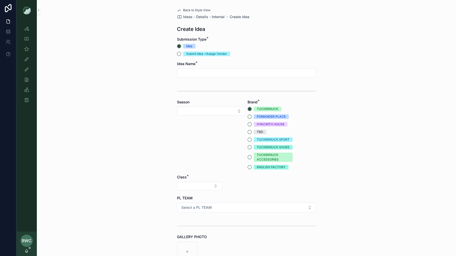
click at [198, 71] on input "scrollable content" at bounding box center [246, 73] width 138 height 7
drag, startPoint x: 173, startPoint y: 71, endPoint x: 134, endPoint y: 68, distance: 39.2
click at [135, 68] on div "Back to Style View Ideas - Details - Internal Create Idea Create Idea Submissio…" at bounding box center [246, 128] width 419 height 256
type input "*"
type input "*********"
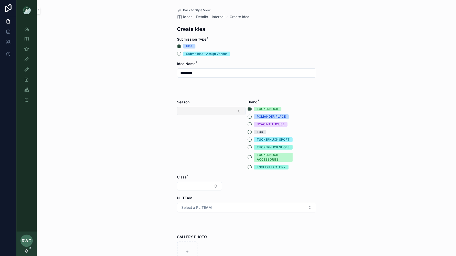
click at [189, 109] on button "Select Button" at bounding box center [211, 111] width 68 height 9
click at [192, 183] on div "SS26" at bounding box center [211, 185] width 66 height 8
click at [249, 141] on button "TUCKERNUCK SPORT" at bounding box center [249, 140] width 4 height 4
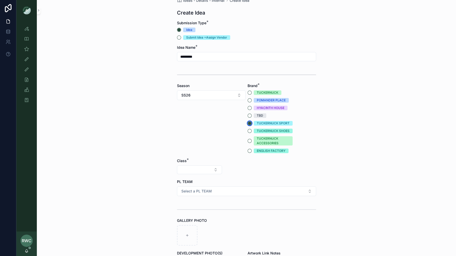
scroll to position [42, 0]
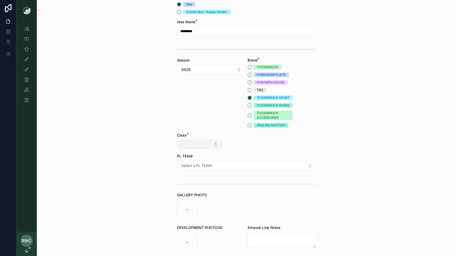
click at [195, 145] on button "Select Button" at bounding box center [199, 144] width 45 height 9
click at [187, 189] on div "Clothing" at bounding box center [199, 189] width 61 height 8
click at [245, 142] on button "Select Button" at bounding box center [246, 144] width 45 height 9
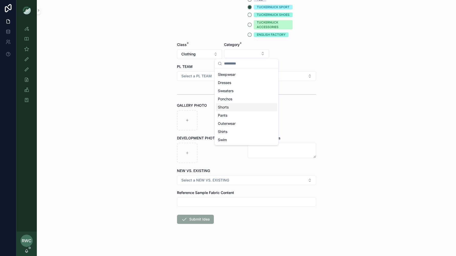
scroll to position [32, 0]
click at [232, 141] on span "Intimates" at bounding box center [225, 139] width 15 height 5
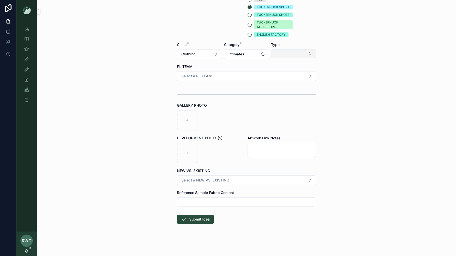
click at [289, 53] on button "Select Button" at bounding box center [293, 53] width 45 height 9
click at [284, 83] on span "Sports Bras" at bounding box center [274, 81] width 19 height 5
click at [206, 75] on span "Select a PL TEAM" at bounding box center [196, 76] width 30 height 5
click at [196, 104] on div "NYC" at bounding box center [246, 104] width 136 height 8
click at [209, 179] on span "Select a NEW VS. EXISTING" at bounding box center [205, 180] width 48 height 5
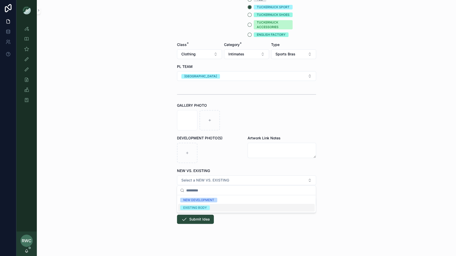
click at [201, 207] on div "EXISTING BODY" at bounding box center [195, 208] width 24 height 5
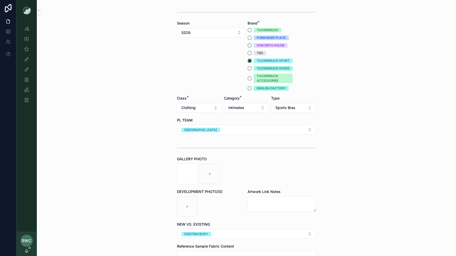
scroll to position [133, 0]
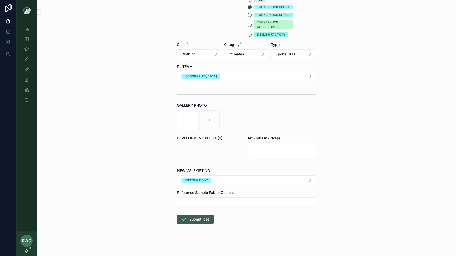
click at [196, 220] on button "Submit Idea" at bounding box center [195, 219] width 37 height 9
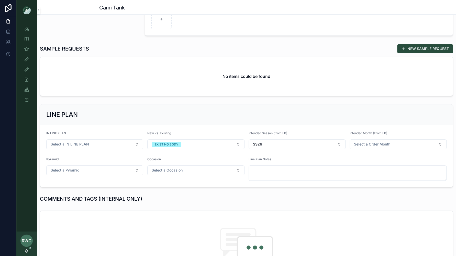
scroll to position [133, 0]
click at [417, 49] on button "NEW SAMPLE REQUEST" at bounding box center [425, 49] width 56 height 9
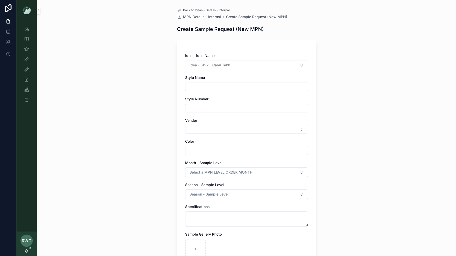
click at [214, 87] on input "scrollable content" at bounding box center [246, 86] width 122 height 7
type input "*********"
click at [201, 108] on input "scrollable content" at bounding box center [246, 108] width 122 height 7
type input "******"
click at [77, 70] on div "Back to Ideas - Details - Internal MPN Details - Internal Create Sample Request…" at bounding box center [246, 128] width 419 height 256
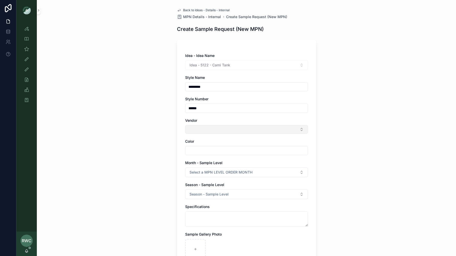
click at [216, 129] on button "Select Button" at bounding box center [246, 129] width 123 height 9
type input "*"
click at [137, 159] on div "Back to Ideas - Details - Internal MPN Details - Internal Create Sample Request…" at bounding box center [246, 128] width 419 height 256
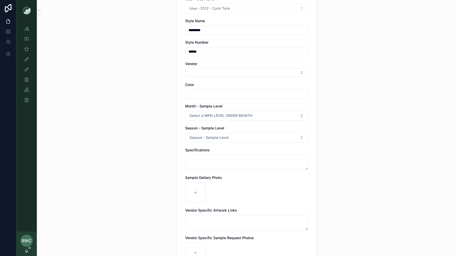
scroll to position [95, 0]
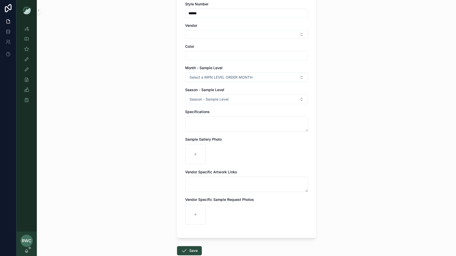
click at [199, 57] on input "scrollable content" at bounding box center [246, 55] width 122 height 7
type input "*"
type input "**********"
click at [220, 76] on span "Select a MPN LEVEL ORDER MONTH" at bounding box center [220, 77] width 63 height 5
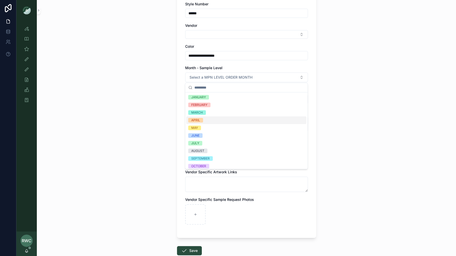
click at [204, 120] on div "APRIL" at bounding box center [246, 121] width 120 height 8
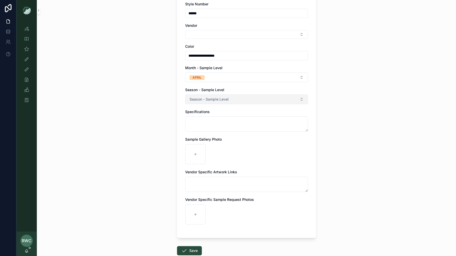
click at [204, 101] on span "Season - Sample Level" at bounding box center [208, 99] width 39 height 5
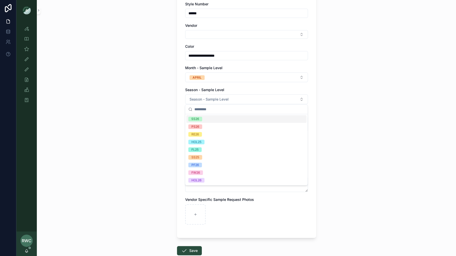
click at [204, 119] on div "SS26" at bounding box center [246, 119] width 120 height 8
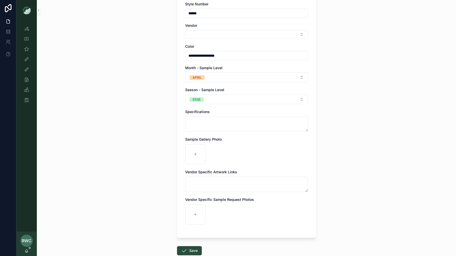
click at [148, 119] on div "**********" at bounding box center [246, 33] width 419 height 256
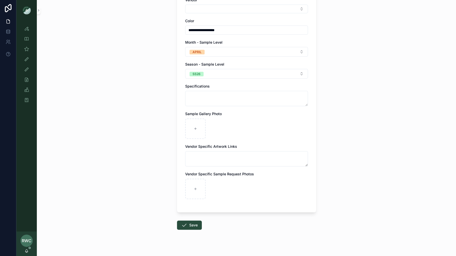
scroll to position [126, 0]
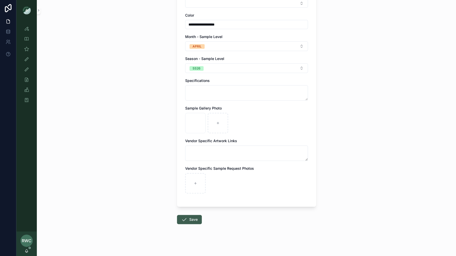
click at [192, 218] on button "Save" at bounding box center [189, 219] width 25 height 9
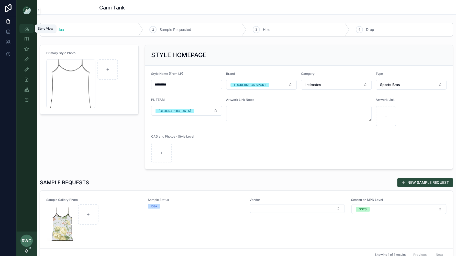
click at [28, 30] on icon "scrollable content" at bounding box center [26, 28] width 5 height 5
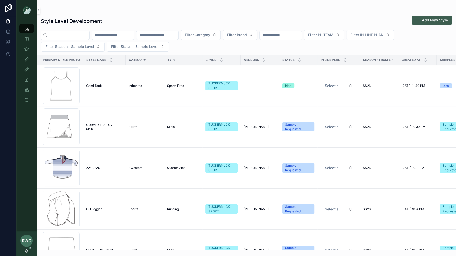
click at [434, 21] on button "Add New Style" at bounding box center [431, 20] width 40 height 9
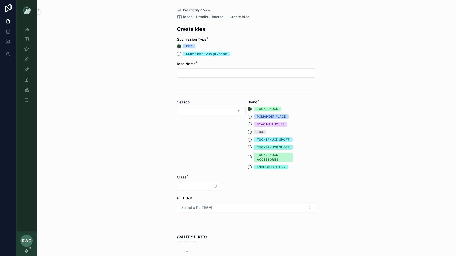
click at [192, 72] on input "scrollable content" at bounding box center [246, 73] width 138 height 7
type input "**********"
click at [205, 110] on button "Select Button" at bounding box center [211, 111] width 68 height 9
click at [194, 185] on div "SS26" at bounding box center [211, 186] width 66 height 8
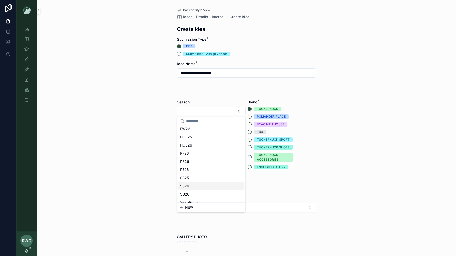
scroll to position [0, 0]
click at [250, 140] on button "TUCKERNUCK SPORT" at bounding box center [249, 140] width 4 height 4
click at [198, 187] on button "Select Button" at bounding box center [199, 186] width 45 height 9
click at [186, 232] on div "Clothing" at bounding box center [199, 231] width 61 height 8
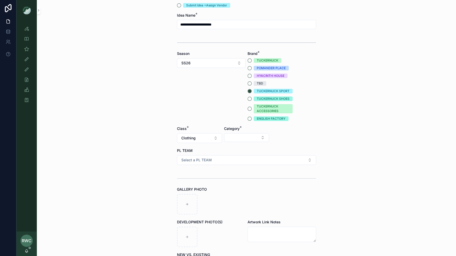
scroll to position [51, 0]
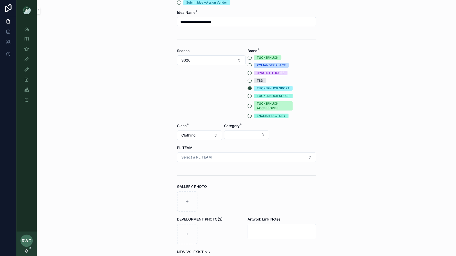
click at [254, 130] on div "Category *" at bounding box center [246, 131] width 45 height 17
click at [250, 134] on button "Select Button" at bounding box center [246, 135] width 45 height 9
click at [234, 213] on div "Shorts" at bounding box center [246, 212] width 61 height 8
click at [283, 135] on button "Select Button" at bounding box center [293, 135] width 45 height 9
click at [285, 155] on div "Bike" at bounding box center [293, 155] width 61 height 8
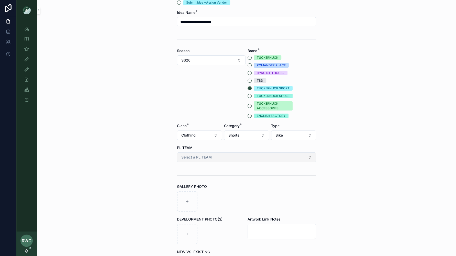
click at [193, 157] on span "Select a PL TEAM" at bounding box center [196, 157] width 30 height 5
click at [190, 185] on span "[GEOGRAPHIC_DATA]" at bounding box center [199, 185] width 38 height 5
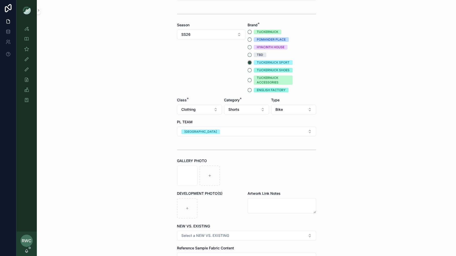
scroll to position [133, 0]
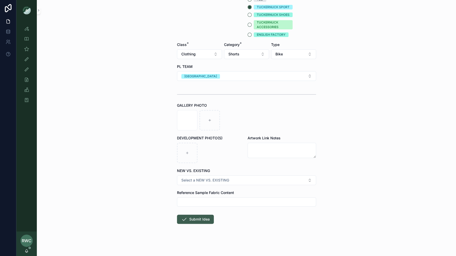
click at [196, 220] on button "Submit Idea" at bounding box center [195, 219] width 37 height 9
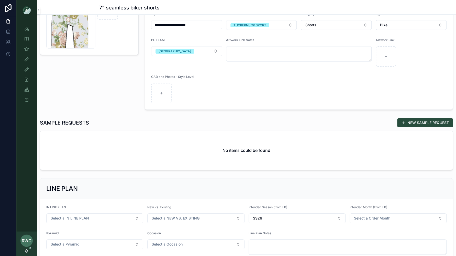
scroll to position [104, 0]
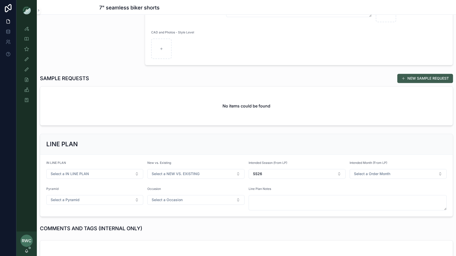
click at [406, 81] on button "NEW SAMPLE REQUEST" at bounding box center [425, 78] width 56 height 9
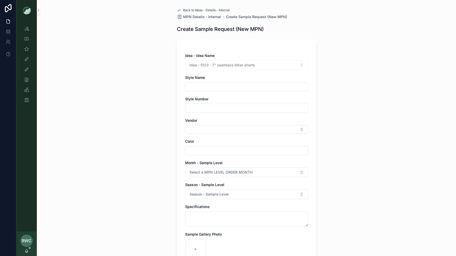
click at [216, 85] on input "scrollable content" at bounding box center [246, 86] width 122 height 7
type input "**********"
click at [203, 108] on input "scrollable content" at bounding box center [246, 108] width 122 height 7
type input "******"
click at [222, 129] on button "Select Button" at bounding box center [246, 129] width 123 height 9
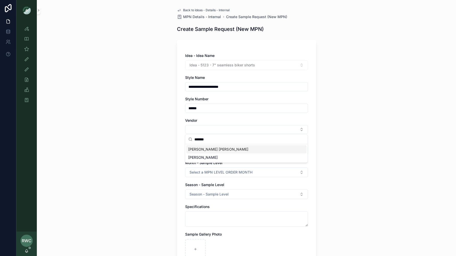
drag, startPoint x: 217, startPoint y: 138, endPoint x: 168, endPoint y: 138, distance: 48.8
click at [169, 138] on div "**********" at bounding box center [235, 128] width 439 height 256
type input "*"
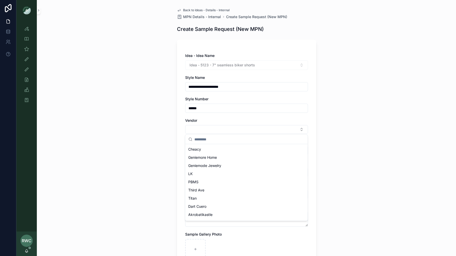
click at [149, 161] on div "**********" at bounding box center [246, 128] width 419 height 256
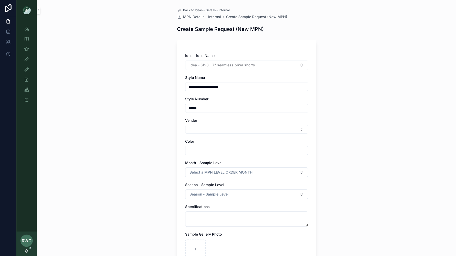
click at [281, 149] on input "scrollable content" at bounding box center [246, 150] width 122 height 7
type input "**********"
click at [142, 169] on div "**********" at bounding box center [246, 128] width 419 height 256
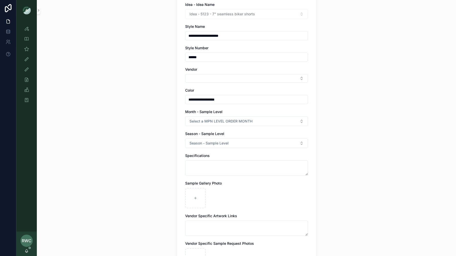
scroll to position [121, 0]
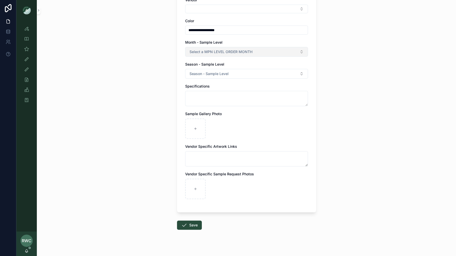
click at [229, 52] on span "Select a MPN LEVEL ORDER MONTH" at bounding box center [220, 51] width 63 height 5
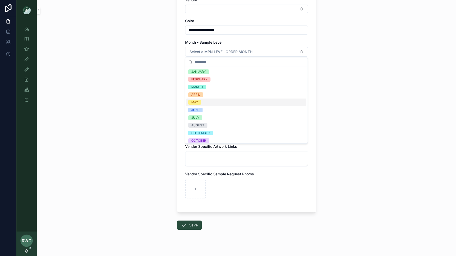
click at [210, 96] on div "APRIL" at bounding box center [246, 95] width 120 height 8
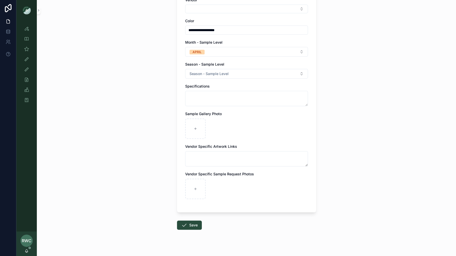
click at [142, 92] on div "**********" at bounding box center [246, 7] width 419 height 256
click at [191, 225] on button "Save" at bounding box center [189, 225] width 25 height 9
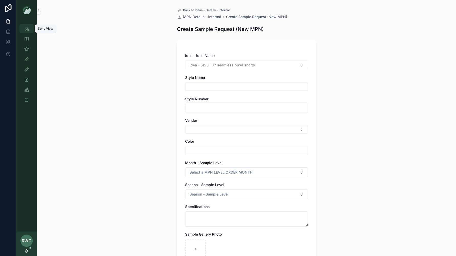
click at [27, 30] on icon "scrollable content" at bounding box center [26, 28] width 5 height 5
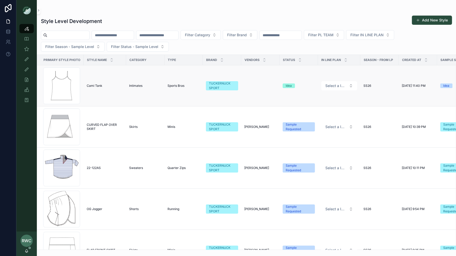
click at [107, 93] on td "Cami Tank Cami Tank" at bounding box center [105, 85] width 42 height 41
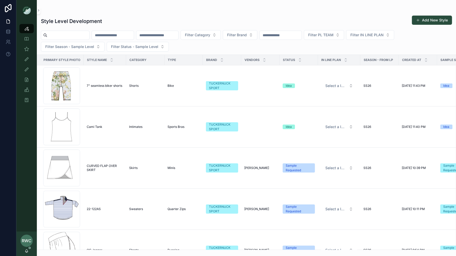
click at [182, 86] on div "Bike" at bounding box center [183, 86] width 32 height 4
click at [196, 136] on td "Sports Bras" at bounding box center [183, 127] width 38 height 41
click at [294, 132] on td "Idea" at bounding box center [298, 127] width 38 height 41
click at [137, 126] on span "Intimates" at bounding box center [135, 127] width 13 height 4
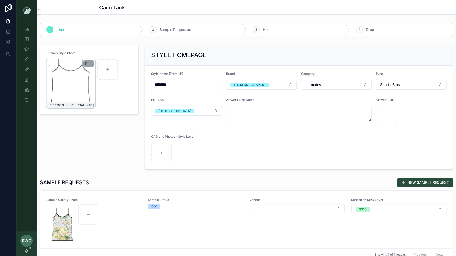
click at [86, 63] on icon "scrollable content" at bounding box center [86, 63] width 0 height 1
click at [97, 54] on icon "scrollable content" at bounding box center [97, 54] width 4 height 4
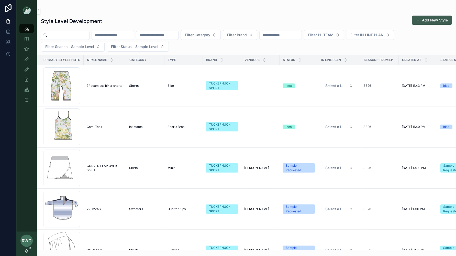
click at [426, 19] on button "Add New Style" at bounding box center [431, 20] width 40 height 9
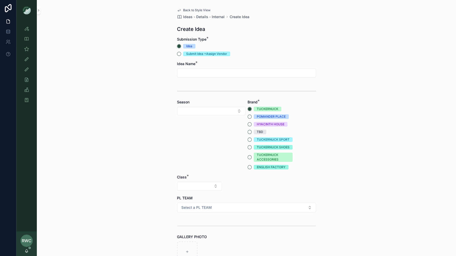
click at [197, 73] on input "scrollable content" at bounding box center [246, 73] width 138 height 7
type input "**********"
click at [249, 140] on button "TUCKERNUCK SPORT" at bounding box center [249, 140] width 4 height 4
click at [200, 111] on button "Select Button" at bounding box center [211, 111] width 68 height 9
click at [194, 194] on div "SS26" at bounding box center [211, 196] width 66 height 8
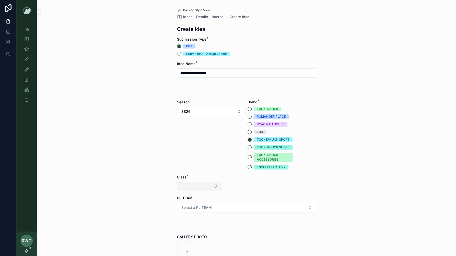
click at [188, 186] on button "Select Button" at bounding box center [199, 186] width 45 height 9
click at [188, 229] on div "Clothing" at bounding box center [199, 231] width 61 height 8
click at [250, 184] on button "Select Button" at bounding box center [246, 186] width 45 height 9
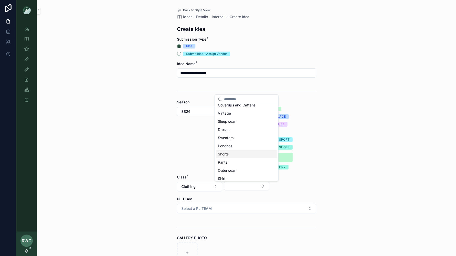
scroll to position [30, 0]
click at [232, 141] on div "Pants" at bounding box center [246, 145] width 61 height 8
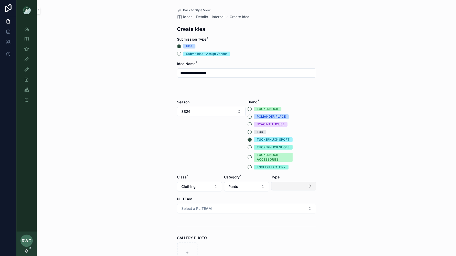
click at [290, 187] on button "Select Button" at bounding box center [293, 186] width 45 height 9
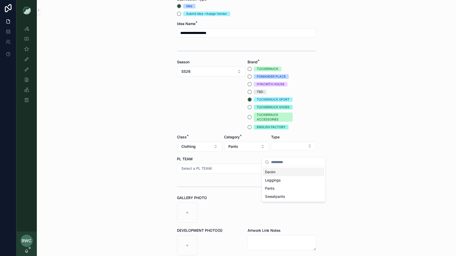
scroll to position [48, 0]
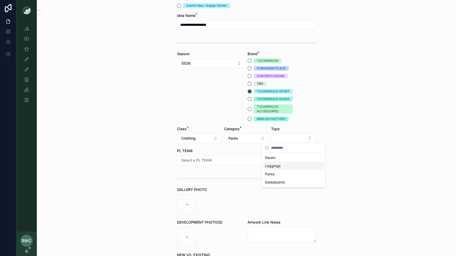
click at [294, 165] on div "Leggings" at bounding box center [293, 166] width 61 height 8
click at [212, 161] on button "Select a PL TEAM" at bounding box center [246, 161] width 139 height 10
click at [204, 188] on div "[GEOGRAPHIC_DATA]" at bounding box center [246, 188] width 136 height 8
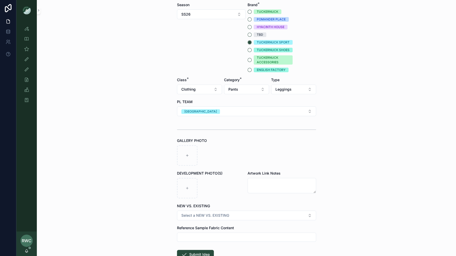
scroll to position [119, 0]
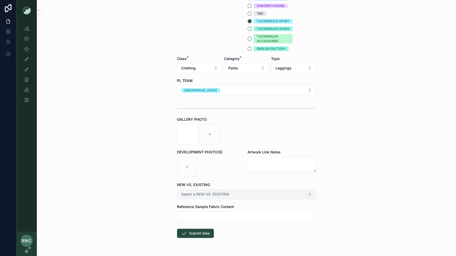
click at [203, 193] on span "Select a NEW VS. EXISTING" at bounding box center [205, 194] width 48 height 5
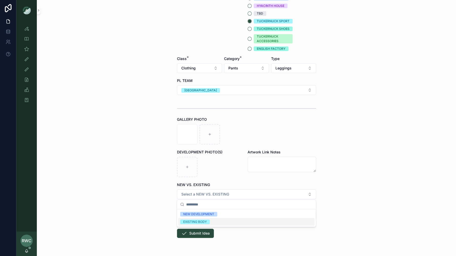
click at [184, 222] on div "EXISTING BODY" at bounding box center [195, 222] width 24 height 5
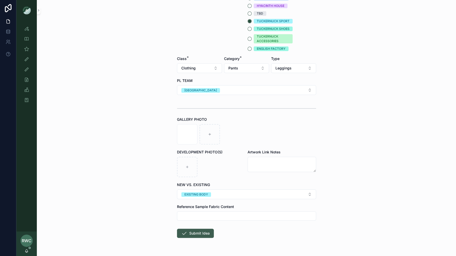
click at [197, 233] on button "Submit Idea" at bounding box center [195, 233] width 37 height 9
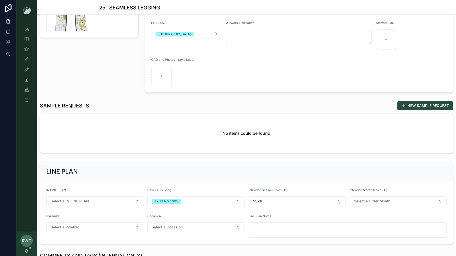
scroll to position [99, 0]
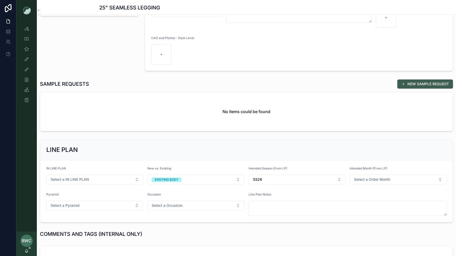
click at [433, 83] on button "NEW SAMPLE REQUEST" at bounding box center [425, 83] width 56 height 9
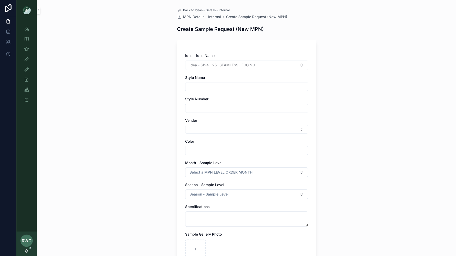
click at [194, 83] on input "scrollable content" at bounding box center [246, 86] width 122 height 7
type input "**********"
click at [198, 106] on input "scrollable content" at bounding box center [246, 108] width 122 height 7
type input "**********"
click at [141, 125] on div "**********" at bounding box center [246, 128] width 419 height 256
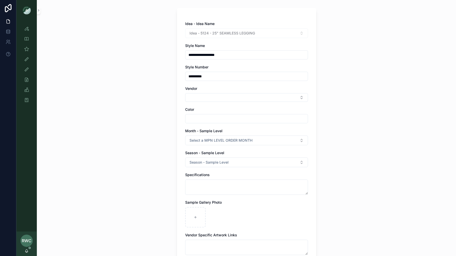
scroll to position [41, 0]
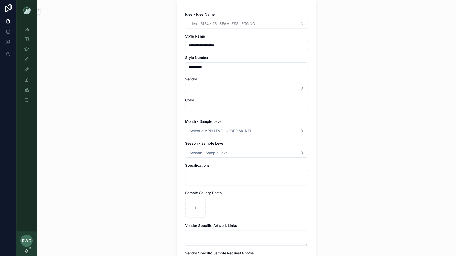
click at [194, 107] on input "scrollable content" at bounding box center [246, 109] width 122 height 7
type input "**********"
click at [151, 151] on div "**********" at bounding box center [246, 87] width 419 height 256
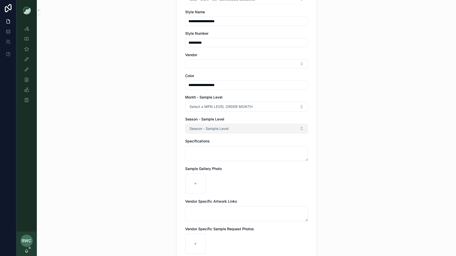
scroll to position [70, 0]
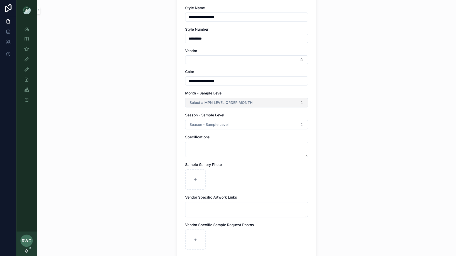
click at [203, 103] on span "Select a MPN LEVEL ORDER MONTH" at bounding box center [220, 102] width 63 height 5
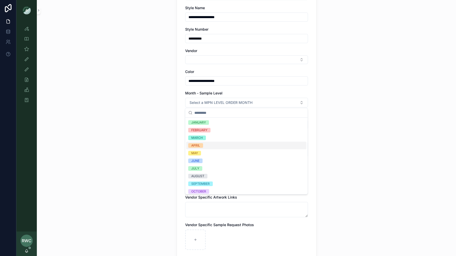
click at [205, 144] on div "APRIL" at bounding box center [246, 146] width 120 height 8
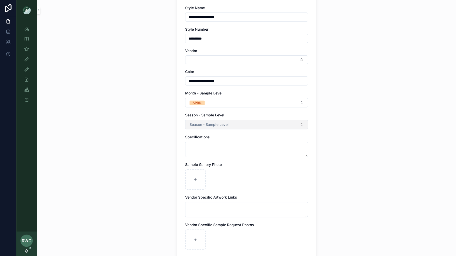
click at [214, 125] on span "Season - Sample Level" at bounding box center [208, 124] width 39 height 5
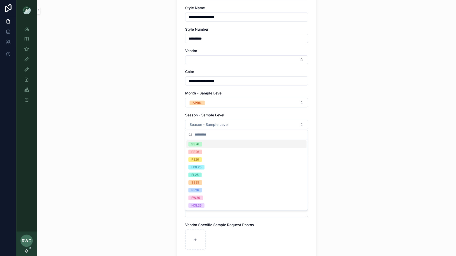
click at [205, 145] on div "SS26" at bounding box center [246, 145] width 120 height 8
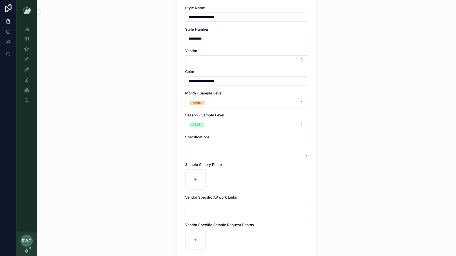
click at [144, 136] on div "**********" at bounding box center [246, 58] width 419 height 256
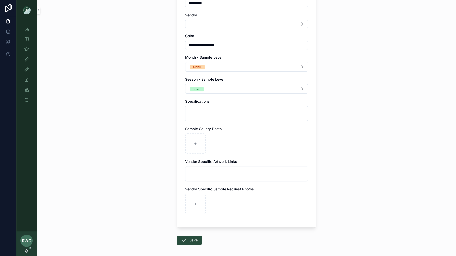
scroll to position [126, 0]
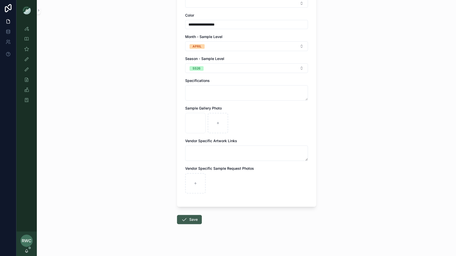
click at [195, 219] on button "Save" at bounding box center [189, 219] width 25 height 9
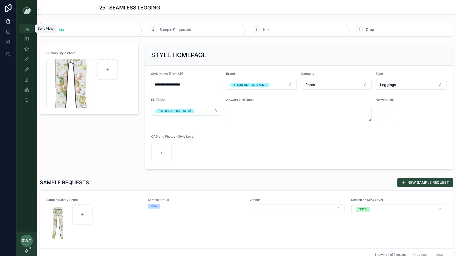
click at [26, 30] on icon "scrollable content" at bounding box center [26, 28] width 5 height 5
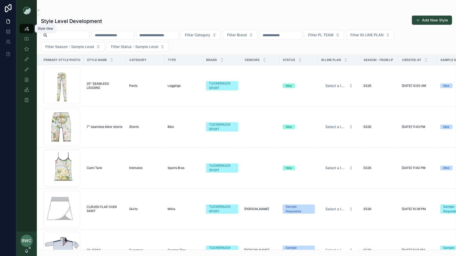
click at [30, 28] on div "Style View" at bounding box center [26, 29] width 8 height 8
click at [439, 18] on button "Add New Style" at bounding box center [431, 20] width 40 height 9
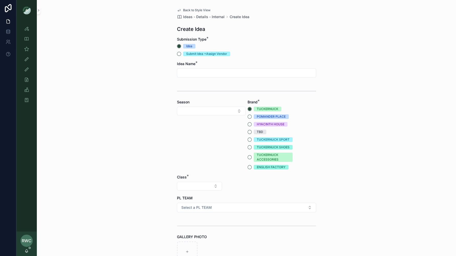
click at [194, 73] on input "scrollable content" at bounding box center [246, 73] width 138 height 7
type input "**********"
click at [200, 109] on button "Select Button" at bounding box center [211, 111] width 68 height 9
click at [192, 195] on div "SS26" at bounding box center [211, 196] width 66 height 8
click at [249, 141] on button "TUCKERNUCK SPORT" at bounding box center [249, 140] width 4 height 4
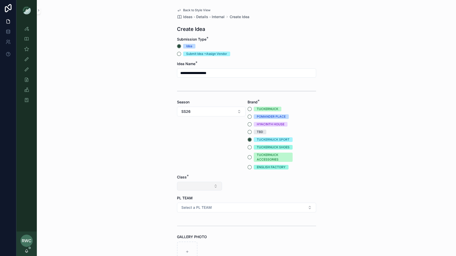
click at [196, 185] on button "Select Button" at bounding box center [199, 186] width 45 height 9
click at [187, 229] on div "Clothing" at bounding box center [199, 231] width 61 height 8
click at [244, 184] on button "Select Button" at bounding box center [246, 186] width 45 height 9
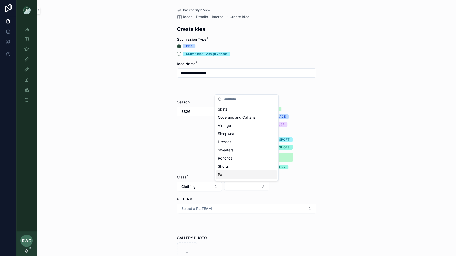
click at [231, 175] on div "Pants" at bounding box center [246, 175] width 61 height 8
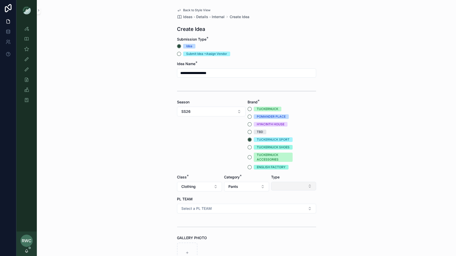
click at [291, 188] on button "Select Button" at bounding box center [293, 186] width 45 height 9
click at [282, 213] on div "Leggings" at bounding box center [293, 214] width 61 height 8
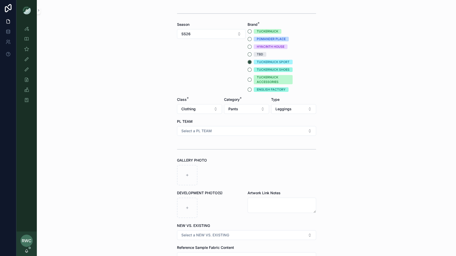
scroll to position [120, 0]
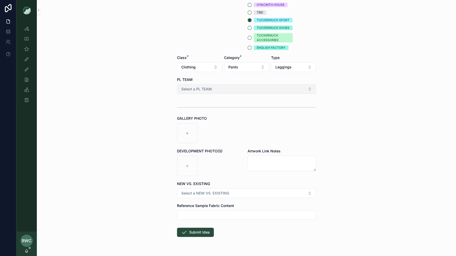
click at [212, 89] on button "Select a PL TEAM" at bounding box center [246, 89] width 139 height 10
click at [205, 117] on div "[GEOGRAPHIC_DATA]" at bounding box center [246, 117] width 136 height 8
click at [191, 194] on span "Select a NEW VS. EXISTING" at bounding box center [205, 193] width 48 height 5
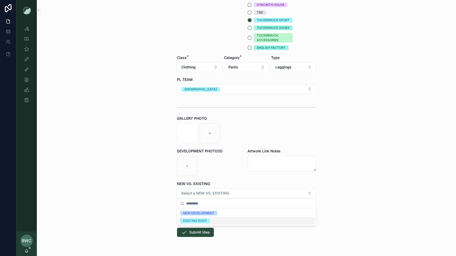
click at [200, 221] on div "EXISTING BODY" at bounding box center [195, 221] width 24 height 5
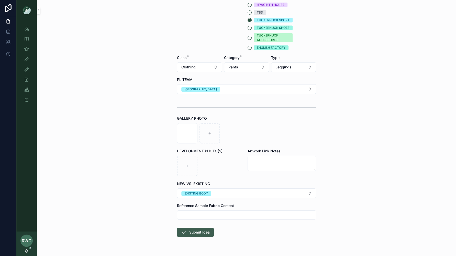
click at [190, 232] on button "Submit Idea" at bounding box center [195, 232] width 37 height 9
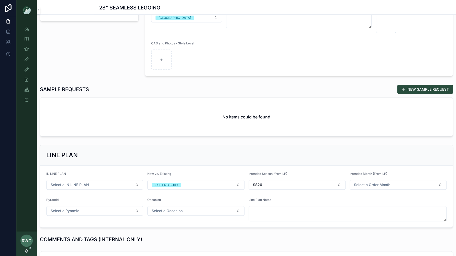
scroll to position [115, 0]
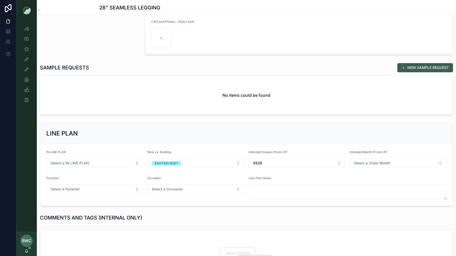
click at [402, 66] on span "scrollable content" at bounding box center [403, 68] width 4 height 4
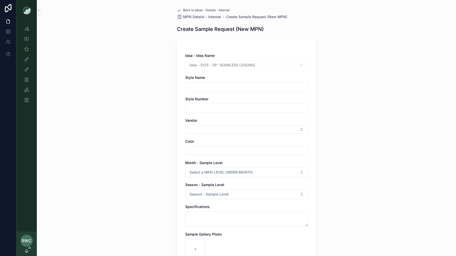
click at [202, 87] on input "scrollable content" at bounding box center [246, 86] width 122 height 7
type input "**********"
click at [206, 108] on input "scrollable content" at bounding box center [246, 108] width 122 height 7
type input "**********"
click at [200, 130] on button "Select Button" at bounding box center [246, 129] width 123 height 9
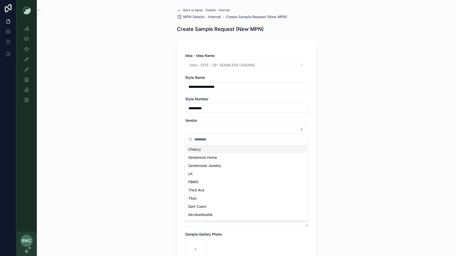
click at [145, 115] on div "**********" at bounding box center [246, 128] width 419 height 256
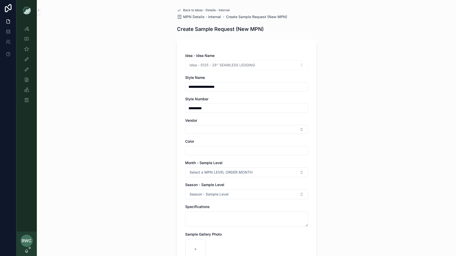
click at [199, 151] on input "scrollable content" at bounding box center [246, 150] width 122 height 7
type input "**********"
click at [149, 171] on div "**********" at bounding box center [246, 128] width 419 height 256
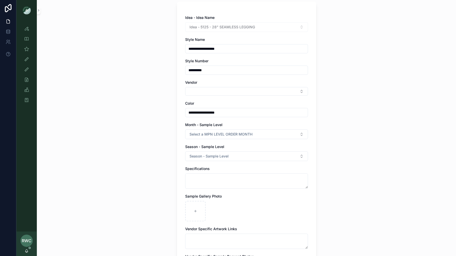
scroll to position [47, 0]
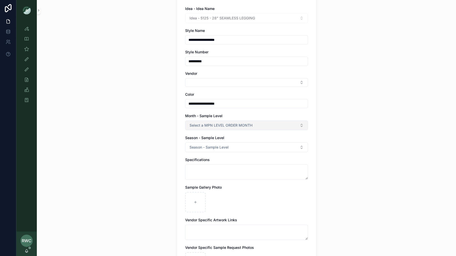
click at [207, 123] on span "Select a MPN LEVEL ORDER MONTH" at bounding box center [220, 125] width 63 height 5
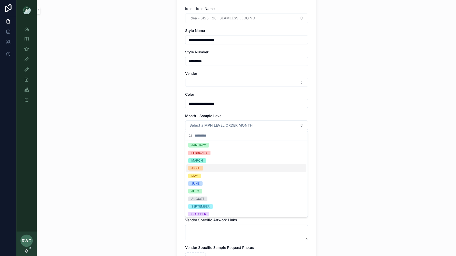
click at [202, 169] on span "APRIL" at bounding box center [195, 168] width 15 height 5
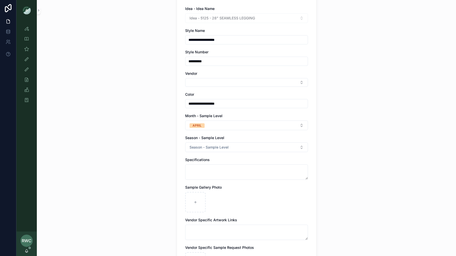
click at [152, 151] on div "**********" at bounding box center [246, 81] width 419 height 256
click at [213, 147] on span "Season - Sample Level" at bounding box center [208, 147] width 39 height 5
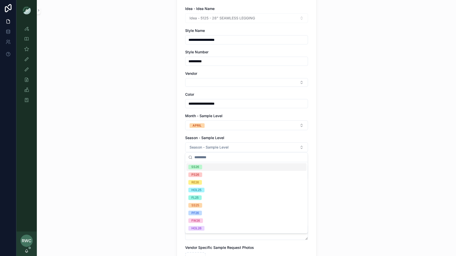
click at [206, 167] on div "SS26" at bounding box center [246, 167] width 120 height 8
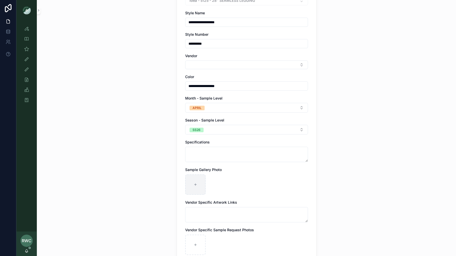
scroll to position [126, 0]
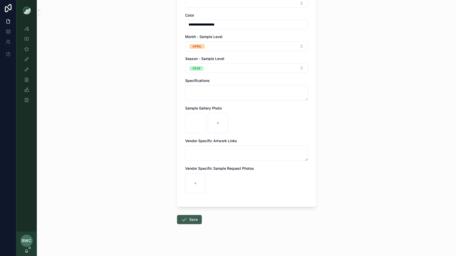
click at [186, 217] on icon "scrollable content" at bounding box center [184, 220] width 6 height 6
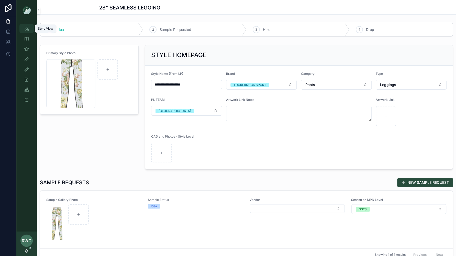
click at [27, 27] on icon "scrollable content" at bounding box center [26, 28] width 5 height 5
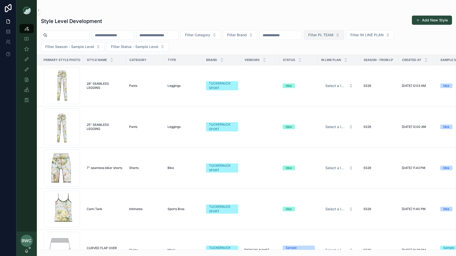
click at [339, 32] on button "Filter PL TEAM" at bounding box center [324, 35] width 40 height 10
click at [303, 22] on div "Style Level Development Add New Style" at bounding box center [246, 21] width 411 height 12
click at [383, 33] on span "Filter IN LINE PLAN" at bounding box center [366, 34] width 33 height 5
click at [117, 35] on input "scrollable content" at bounding box center [113, 35] width 42 height 7
click at [71, 50] on button "Filter Season - Sample Level" at bounding box center [73, 47] width 64 height 10
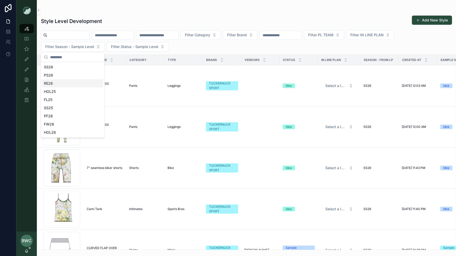
click at [56, 82] on div "RE26" at bounding box center [72, 83] width 61 height 8
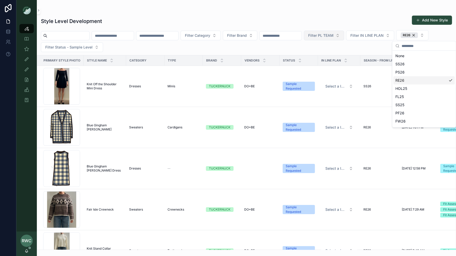
click at [333, 34] on span "Filter PL TEAM" at bounding box center [320, 35] width 25 height 5
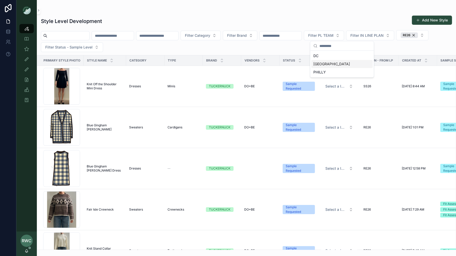
click at [325, 63] on div "[GEOGRAPHIC_DATA]" at bounding box center [341, 64] width 61 height 8
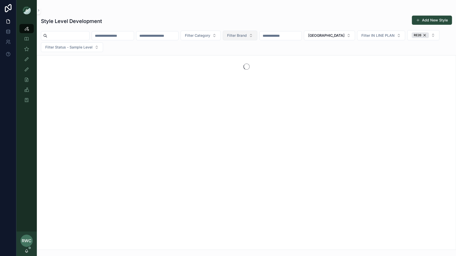
click at [247, 37] on span "Filter Brand" at bounding box center [237, 35] width 20 height 5
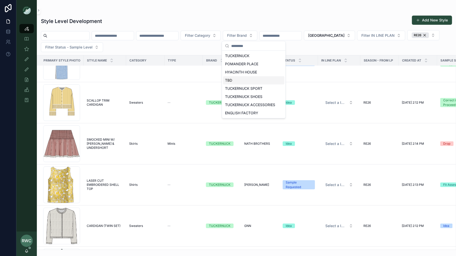
scroll to position [1022, 0]
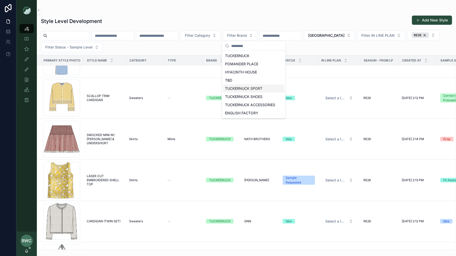
click at [261, 90] on div "TUCKERNUCK SPORT" at bounding box center [253, 89] width 61 height 8
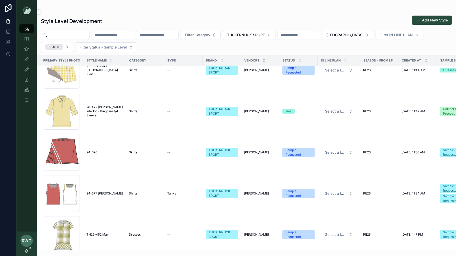
scroll to position [66, 0]
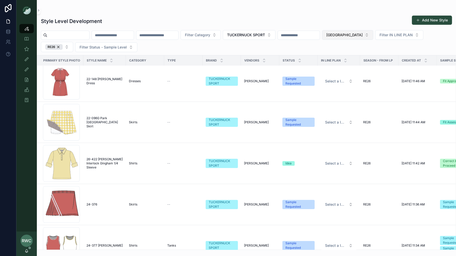
click at [348, 36] on span "[GEOGRAPHIC_DATA]" at bounding box center [344, 34] width 36 height 5
click at [374, 71] on div "[GEOGRAPHIC_DATA]" at bounding box center [350, 72] width 61 height 8
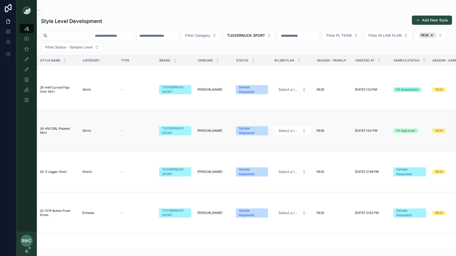
scroll to position [428, 0]
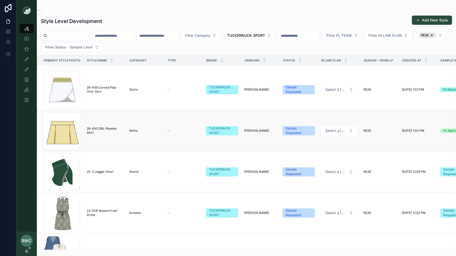
click at [109, 135] on td "26-450 DBL Pleated Skirt 26-450 DBL Pleated Skirt" at bounding box center [105, 130] width 42 height 41
click at [158, 134] on td "Skirts" at bounding box center [145, 130] width 38 height 41
click at [89, 127] on span "26-450 DBL Pleated Skirt" at bounding box center [105, 131] width 36 height 8
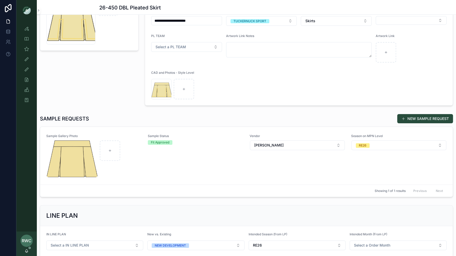
scroll to position [67, 0]
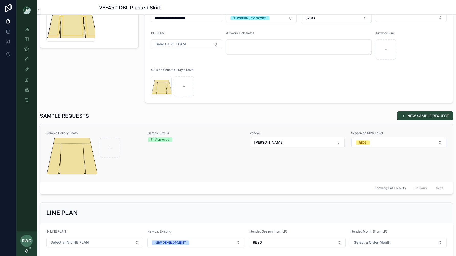
click at [163, 167] on div "Sample Status Fit Approved" at bounding box center [195, 152] width 95 height 43
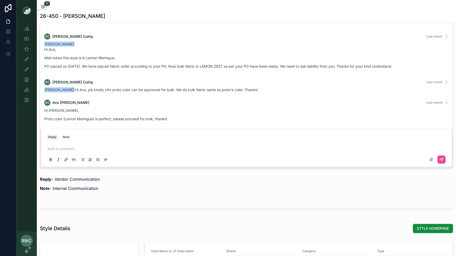
scroll to position [50, 0]
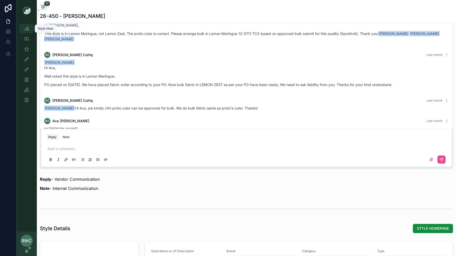
click at [25, 29] on icon "scrollable content" at bounding box center [26, 28] width 5 height 5
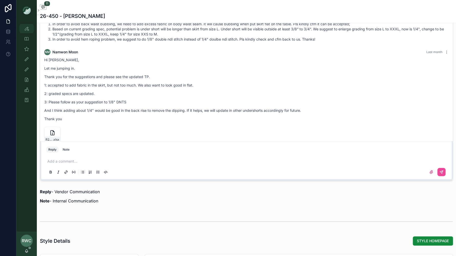
scroll to position [206, 0]
click at [447, 49] on icon "scrollable content" at bounding box center [446, 51] width 4 height 4
click at [324, 65] on div "Hi Sophie, Let me jumping in. Thank you for the suggestions and please see the …" at bounding box center [246, 88] width 404 height 64
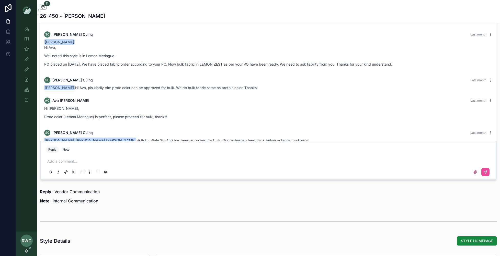
scroll to position [67, 0]
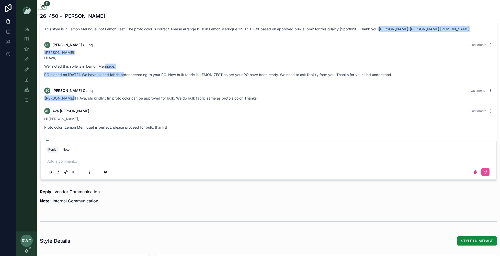
drag, startPoint x: 124, startPoint y: 73, endPoint x: 107, endPoint y: 66, distance: 18.6
click at [107, 66] on div "Ava Carr Hi Ava, Well noted this style is in Lemon Meringue. PO placed on Aug. …" at bounding box center [268, 63] width 448 height 27
click at [107, 66] on p "Well noted this style is in Lemon Meringue." at bounding box center [268, 66] width 448 height 5
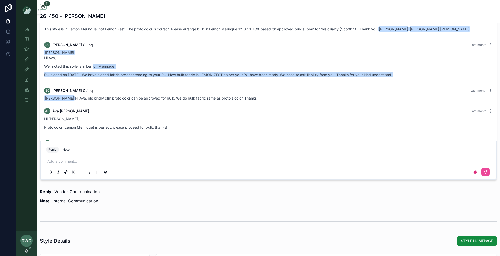
drag, startPoint x: 94, startPoint y: 64, endPoint x: 93, endPoint y: 86, distance: 21.5
click at [94, 86] on div "LL Loretta Lee Last month Namwon Moon Renee Wenting Curtis We're really OK to g…" at bounding box center [268, 141] width 456 height 441
click at [94, 68] on p "Well noted this style is in Lemon Meringue." at bounding box center [268, 66] width 448 height 5
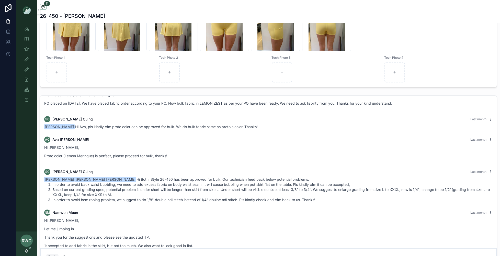
scroll to position [147, 0]
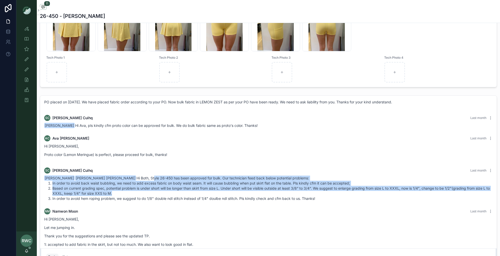
drag, startPoint x: 118, startPoint y: 191, endPoint x: 117, endPoint y: 178, distance: 13.2
click at [117, 178] on div "Ava Carr Renee Wenting Curtis Hi Both, Style 26-450 has been approved for bulk.…" at bounding box center [268, 189] width 448 height 26
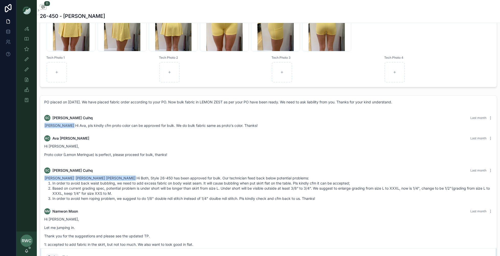
click at [121, 193] on li "Based on current grading spec, potential problem is under short will be longer …" at bounding box center [272, 191] width 440 height 10
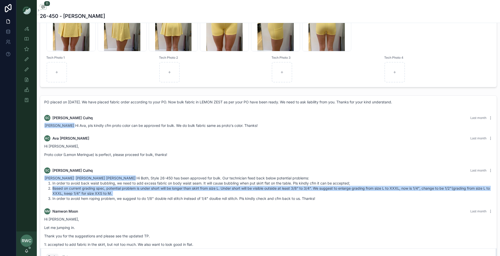
click at [121, 193] on li "Based on current grading spec, potential problem is under short will be longer …" at bounding box center [272, 191] width 440 height 10
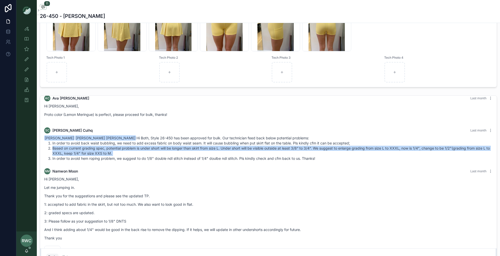
scroll to position [190, 0]
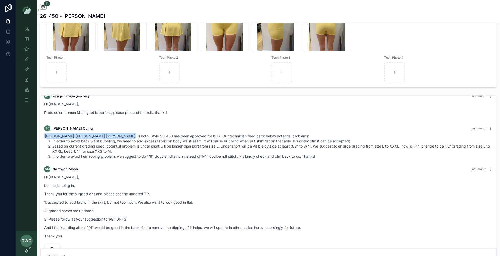
click at [133, 145] on li "Based on current grading spec, potential problem is under short will be longer …" at bounding box center [272, 149] width 440 height 10
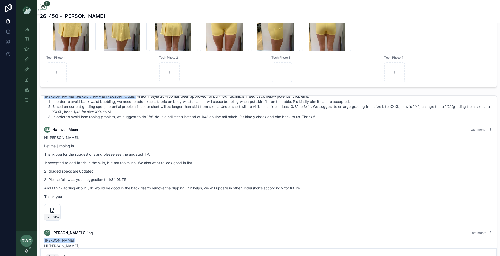
scroll to position [230, 0]
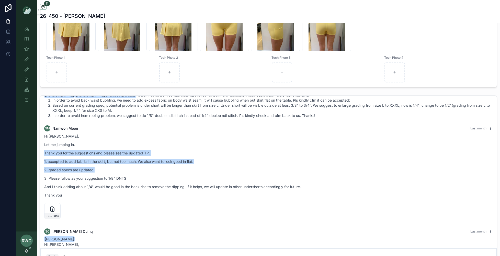
drag, startPoint x: 95, startPoint y: 143, endPoint x: 107, endPoint y: 171, distance: 30.4
click at [107, 171] on div "Hi Sophie, Let me jumping in. Thank you for the suggestions and please see the …" at bounding box center [268, 166] width 448 height 64
click at [107, 171] on p "2: graded specs are updated." at bounding box center [268, 169] width 448 height 5
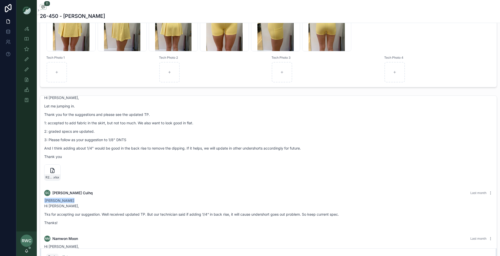
scroll to position [262, 0]
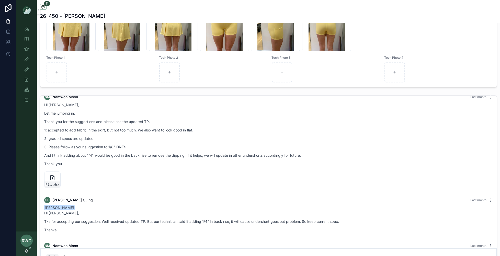
click at [78, 142] on div "Hi Sophie, Let me jumping in. Thank you for the suggestions and please see the …" at bounding box center [268, 134] width 448 height 64
click at [78, 131] on p "1: accepted to add fabric in the skirt, but not too much. We also want to look …" at bounding box center [268, 130] width 448 height 5
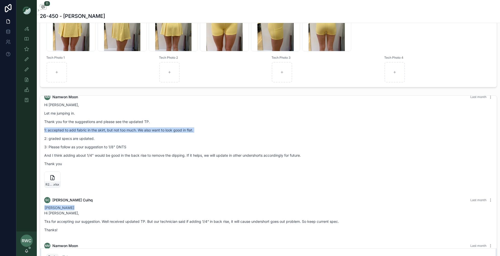
click at [78, 131] on p "1: accepted to add fabric in the skirt, but not too much. We also want to look …" at bounding box center [268, 130] width 448 height 5
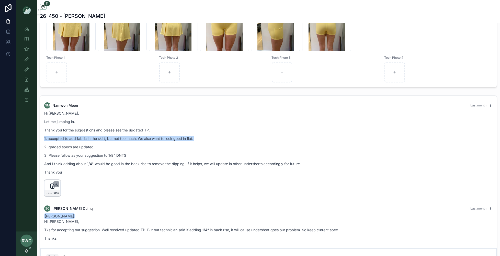
click at [54, 183] on icon "scrollable content" at bounding box center [56, 184] width 4 height 4
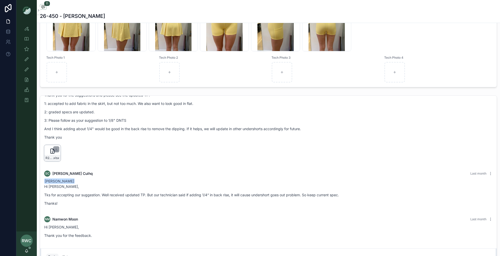
click at [228, 164] on div "NM Namwon Moon Last month Hi Sophie, Let me jumping in. Thank you for the sugge…" at bounding box center [268, 115] width 454 height 102
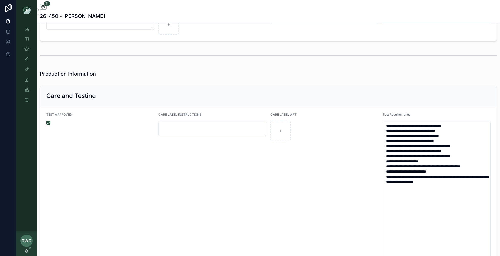
scroll to position [1145, 0]
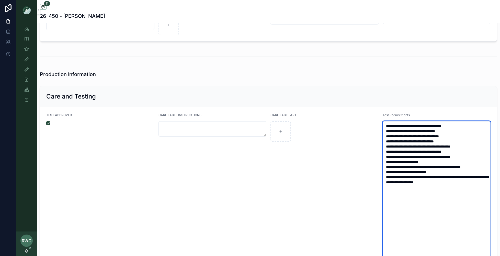
click at [444, 145] on textarea "**********" at bounding box center [437, 200] width 108 height 158
click at [413, 124] on textarea "**********" at bounding box center [437, 200] width 108 height 158
drag, startPoint x: 404, startPoint y: 134, endPoint x: 407, endPoint y: 180, distance: 46.8
click at [408, 181] on textarea "**********" at bounding box center [437, 200] width 108 height 158
click at [407, 180] on textarea "**********" at bounding box center [437, 200] width 108 height 158
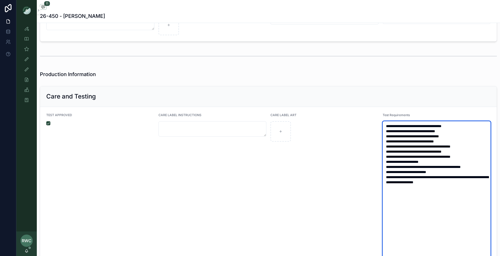
click at [402, 191] on textarea "**********" at bounding box center [437, 200] width 108 height 158
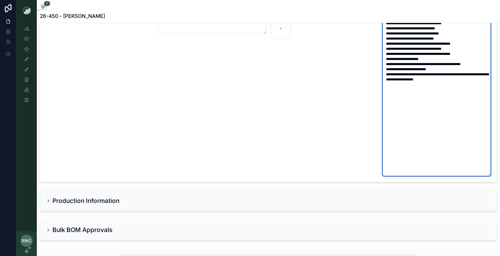
scroll to position [1285, 0]
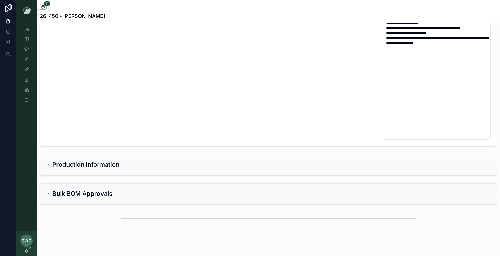
click at [52, 161] on div "Production Information" at bounding box center [82, 165] width 73 height 8
click at [48, 163] on icon "scrollable content" at bounding box center [48, 165] width 4 height 4
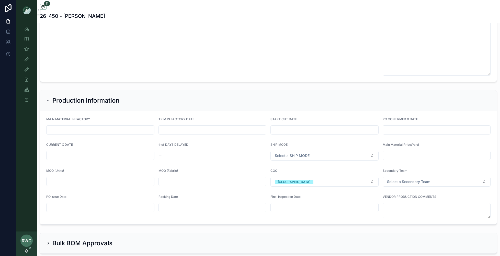
scroll to position [1398, 0]
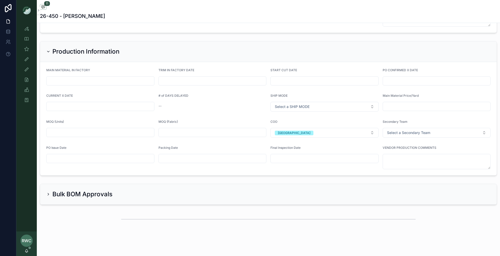
click at [49, 192] on icon "scrollable content" at bounding box center [48, 194] width 4 height 4
click at [50, 190] on div "Bulk BOM Approvals" at bounding box center [79, 194] width 66 height 8
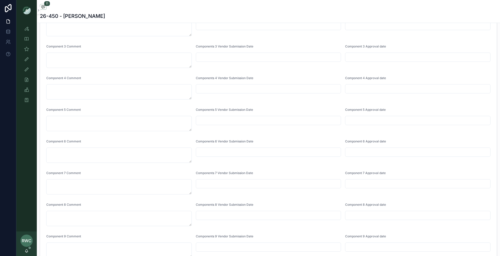
scroll to position [1719, 0]
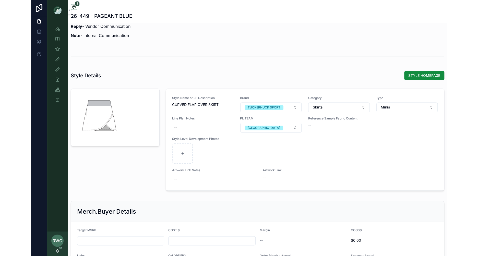
scroll to position [483, 0]
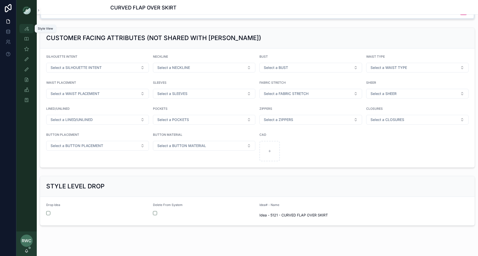
click at [26, 29] on icon "scrollable content" at bounding box center [26, 28] width 5 height 5
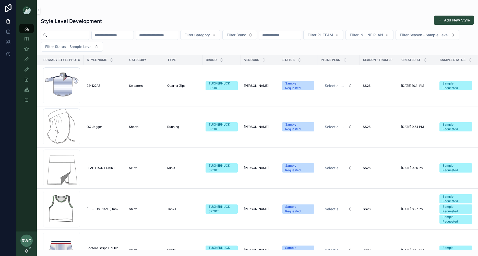
click at [172, 38] on input "scrollable content" at bounding box center [157, 35] width 42 height 7
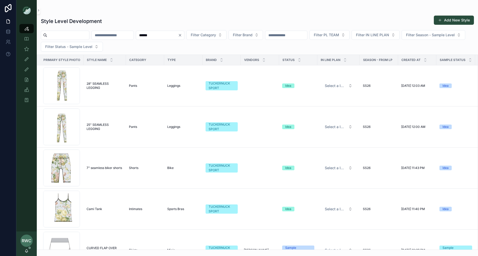
type input "******"
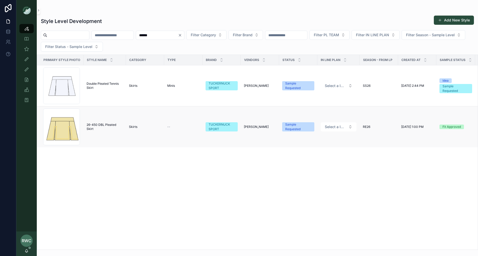
click at [114, 135] on td "26-450 DBL Pleated Skirt 26-450 DBL Pleated Skirt" at bounding box center [105, 127] width 42 height 41
click at [108, 117] on td "26-450 DBL Pleated Skirt 26-450 DBL Pleated Skirt" at bounding box center [105, 127] width 42 height 41
click at [97, 126] on span "26-450 DBL Pleated Skirt" at bounding box center [105, 127] width 36 height 8
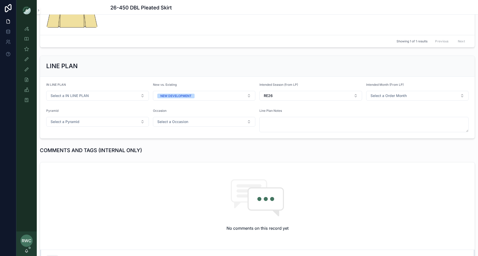
scroll to position [83, 0]
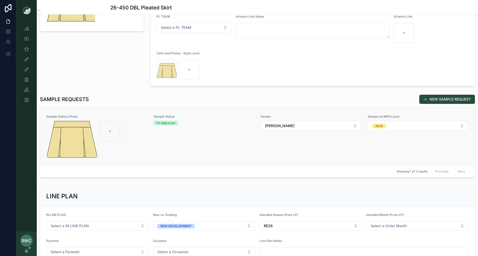
click at [169, 136] on div "Sample Status Fit Approved" at bounding box center [204, 136] width 101 height 43
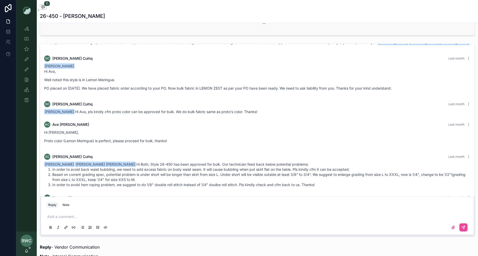
scroll to position [107, 0]
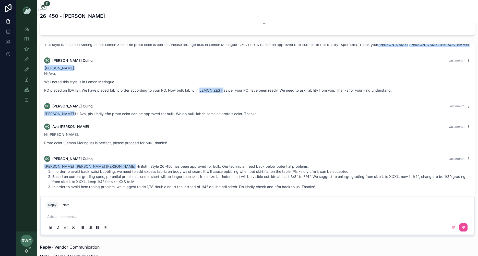
drag, startPoint x: 199, startPoint y: 90, endPoint x: 223, endPoint y: 92, distance: 24.4
click at [223, 92] on p "PO placed on Aug. 6. We have placed fabric order according to your PO. Now bulk…" at bounding box center [257, 90] width 427 height 5
click at [193, 114] on span "Ava Carr Hi Ava, pls kindly cfm proto color can be approved for bulk. We do bul…" at bounding box center [150, 114] width 213 height 4
drag, startPoint x: 76, startPoint y: 143, endPoint x: 98, endPoint y: 142, distance: 21.5
click at [98, 143] on p "Proto color (Lemon Meringue) is perfect, please proceed for bulk, thanks!" at bounding box center [257, 142] width 427 height 5
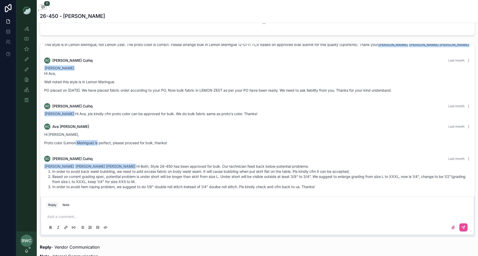
click at [98, 142] on p "Proto color (Lemon Meringue) is perfect, please proceed for bulk, thanks!" at bounding box center [257, 142] width 427 height 5
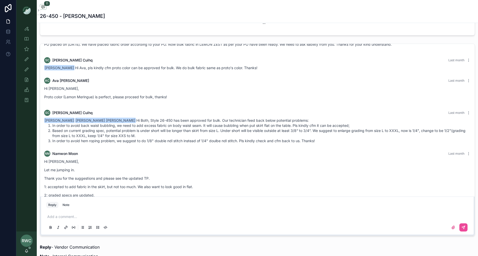
scroll to position [156, 0]
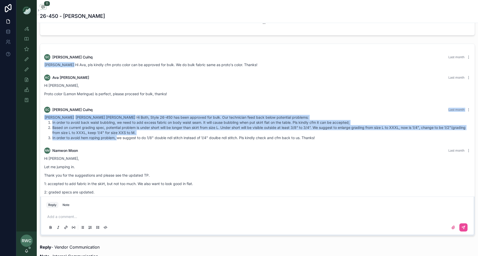
drag, startPoint x: 118, startPoint y: 138, endPoint x: 118, endPoint y: 109, distance: 28.6
click at [118, 109] on div "SC Sophie Cuihq Last month Ava Carr Renee Wenting Curtis Hi Both, Style 26-450 …" at bounding box center [257, 124] width 433 height 40
click at [118, 109] on div "SC Sophie Cuihq Last month" at bounding box center [257, 110] width 427 height 6
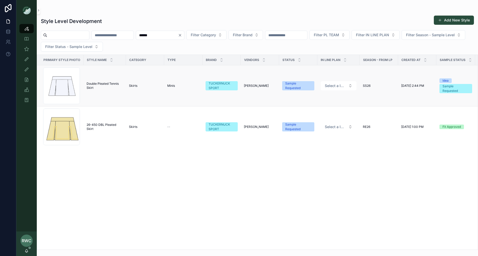
click at [375, 100] on td "SS26" at bounding box center [379, 85] width 38 height 41
click at [128, 84] on td "Skirts" at bounding box center [145, 85] width 38 height 41
click at [96, 89] on span "Double Pleated Tennis Skirt" at bounding box center [105, 86] width 36 height 8
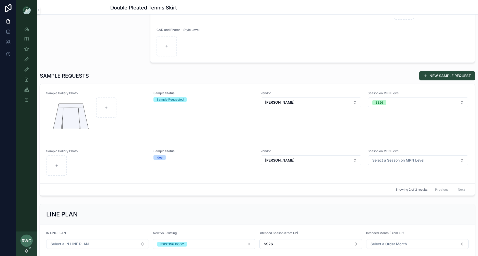
scroll to position [137, 0]
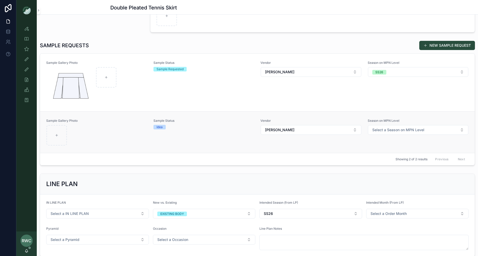
click at [114, 136] on div "scrollable content" at bounding box center [97, 135] width 101 height 20
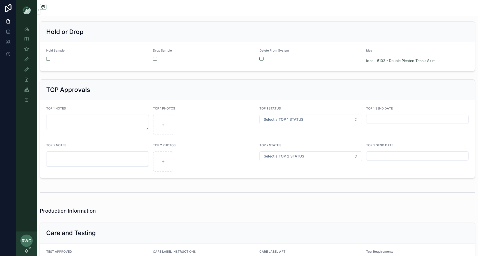
scroll to position [916, 0]
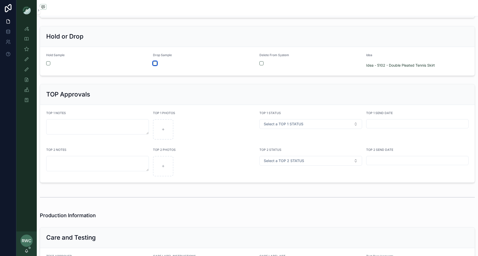
click at [155, 61] on button "scrollable content" at bounding box center [155, 63] width 4 height 4
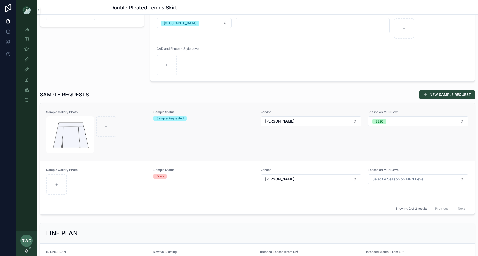
scroll to position [104, 0]
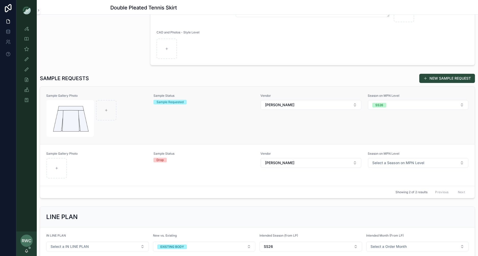
click at [219, 124] on div "Sample Status Sample Requested" at bounding box center [204, 115] width 101 height 43
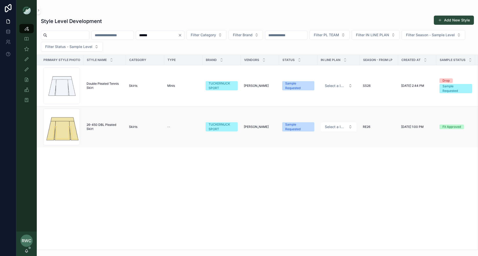
click at [153, 120] on td "Skirts" at bounding box center [145, 127] width 38 height 41
click at [110, 131] on td "26-450 DBL Pleated Skirt 26-450 DBL Pleated Skirt" at bounding box center [105, 127] width 42 height 41
click at [94, 126] on span "26-450 DBL Pleated Skirt" at bounding box center [105, 127] width 36 height 8
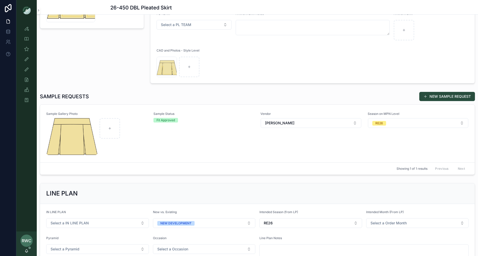
scroll to position [76, 0]
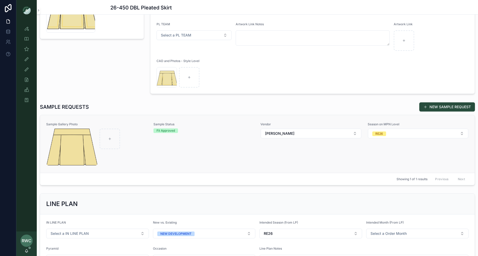
click at [166, 150] on div "Sample Status Fit Approved" at bounding box center [204, 143] width 101 height 43
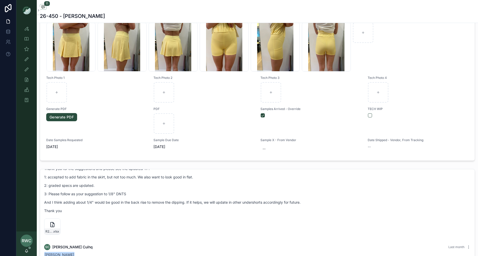
scroll to position [430, 0]
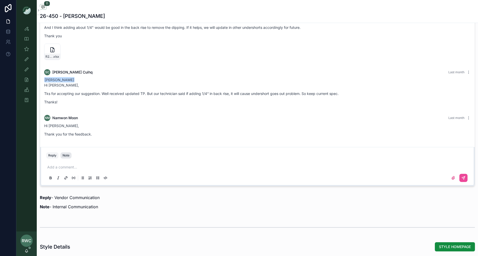
click at [68, 154] on div "Note" at bounding box center [66, 156] width 7 height 4
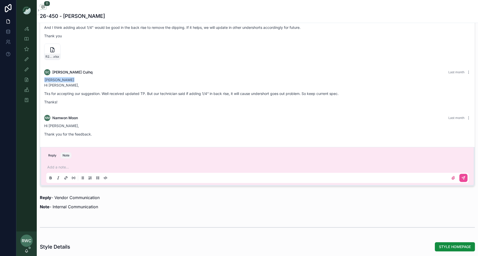
click at [63, 165] on p "scrollable content" at bounding box center [258, 167] width 423 height 5
click at [66, 158] on span "acarr@tnuck.com" at bounding box center [101, 157] width 91 height 5
drag, startPoint x: 162, startPoint y: 166, endPoint x: 191, endPoint y: 163, distance: 29.3
click at [193, 165] on p "**********" at bounding box center [258, 167] width 423 height 5
click at [199, 165] on p "**********" at bounding box center [258, 167] width 423 height 5
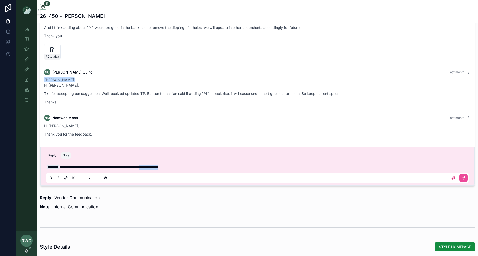
drag, startPoint x: 162, startPoint y: 166, endPoint x: 206, endPoint y: 165, distance: 43.7
click at [206, 165] on p "**********" at bounding box center [258, 167] width 423 height 5
click at [109, 168] on span "**********" at bounding box center [104, 168] width 89 height 4
click at [91, 166] on span "**********" at bounding box center [104, 168] width 89 height 4
click at [121, 166] on span "**********" at bounding box center [104, 168] width 89 height 4
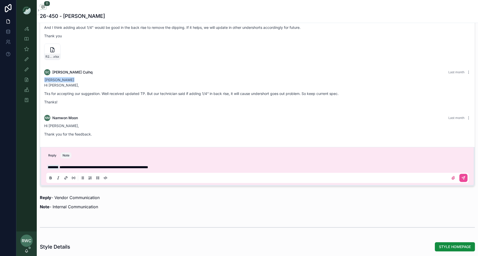
click at [133, 166] on span "**********" at bounding box center [104, 168] width 89 height 4
click at [176, 165] on p "**********" at bounding box center [258, 167] width 423 height 5
click at [186, 166] on span "**********" at bounding box center [134, 168] width 149 height 4
click at [241, 164] on div "**********" at bounding box center [257, 172] width 423 height 21
click at [217, 166] on span "**********" at bounding box center [139, 168] width 158 height 4
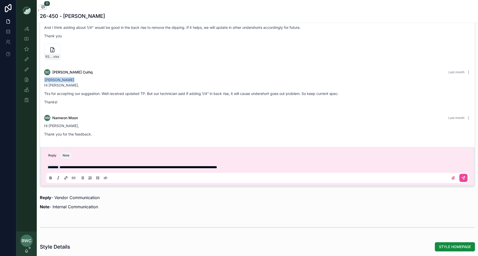
click at [274, 165] on p "**********" at bounding box center [258, 167] width 423 height 5
click at [417, 176] on icon "scrollable content" at bounding box center [464, 178] width 4 height 4
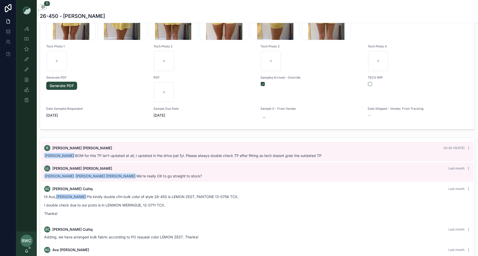
scroll to position [0, 0]
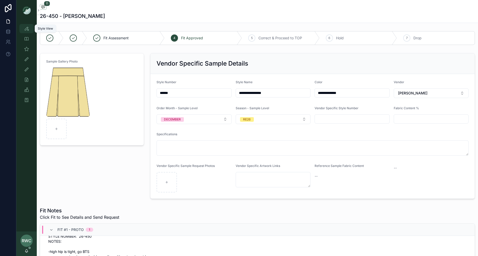
click at [27, 29] on icon "scrollable content" at bounding box center [26, 28] width 5 height 5
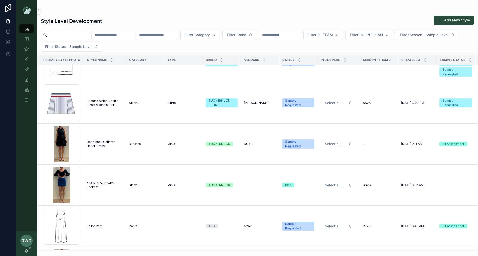
scroll to position [68, 0]
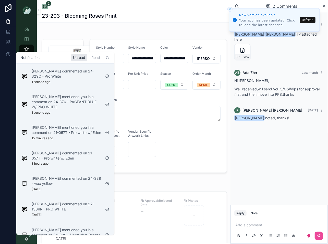
scroll to position [636, 0]
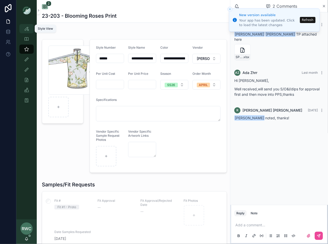
click at [24, 30] on icon "scrollable content" at bounding box center [26, 28] width 5 height 5
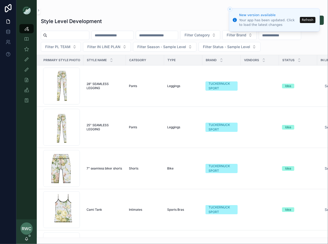
click at [310, 17] on button "Refresh" at bounding box center [308, 20] width 16 height 6
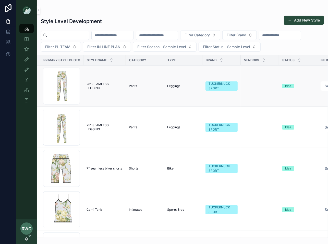
click at [104, 100] on td "28" SEAMLESS LEGGING 28" SEAMLESS LEGGING" at bounding box center [105, 85] width 42 height 41
click at [295, 91] on td "Idea" at bounding box center [298, 85] width 38 height 41
click at [295, 86] on div "Idea" at bounding box center [298, 86] width 32 height 5
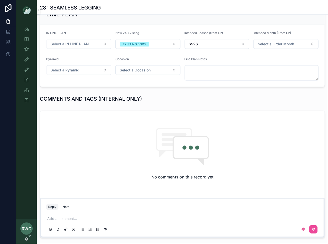
scroll to position [275, 0]
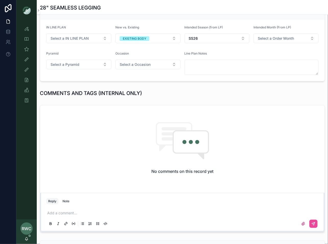
click at [66, 207] on div "Add a comment..." at bounding box center [182, 217] width 273 height 21
click at [65, 211] on p "scrollable content" at bounding box center [183, 212] width 273 height 5
click at [64, 201] on button "Note" at bounding box center [66, 201] width 11 height 6
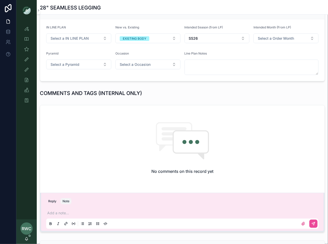
click at [60, 212] on p "scrollable content" at bounding box center [183, 212] width 273 height 5
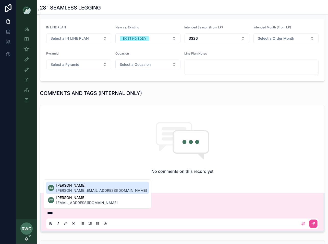
click at [128, 210] on p "****" at bounding box center [183, 212] width 273 height 5
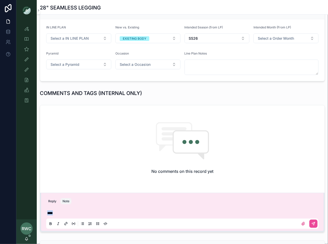
drag, startPoint x: 69, startPoint y: 211, endPoint x: 19, endPoint y: 211, distance: 49.3
click at [19, 211] on div "**********" at bounding box center [172, 122] width 312 height 244
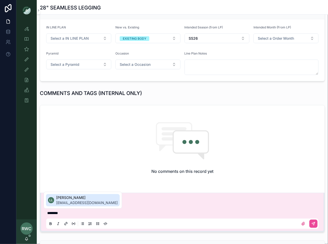
click at [64, 202] on span "[EMAIL_ADDRESS][DOMAIN_NAME]" at bounding box center [87, 202] width 62 height 5
click at [93, 197] on span "[PERSON_NAME]" at bounding box center [108, 197] width 62 height 5
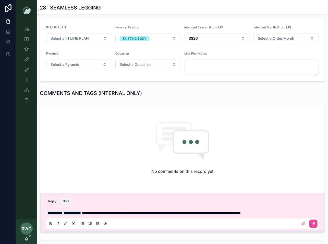
click at [152, 211] on span "**********" at bounding box center [161, 213] width 159 height 4
click at [149, 211] on span "**********" at bounding box center [161, 213] width 159 height 4
click at [182, 214] on div "**********" at bounding box center [182, 217] width 273 height 21
click at [175, 207] on div "**********" at bounding box center [182, 217] width 273 height 21
click at [223, 212] on span "**********" at bounding box center [161, 213] width 159 height 4
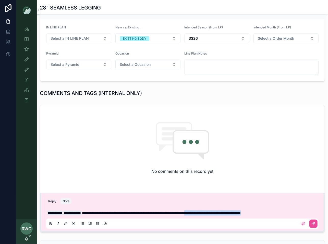
drag, startPoint x: 224, startPoint y: 210, endPoint x: 312, endPoint y: 213, distance: 87.9
click at [312, 213] on p "**********" at bounding box center [183, 212] width 273 height 5
click at [219, 211] on span "**********" at bounding box center [150, 213] width 137 height 4
click at [296, 207] on div "**********" at bounding box center [182, 217] width 273 height 21
click at [284, 210] on p "**********" at bounding box center [183, 212] width 273 height 5
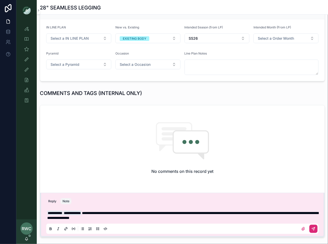
click at [317, 225] on button "scrollable content" at bounding box center [314, 228] width 8 height 8
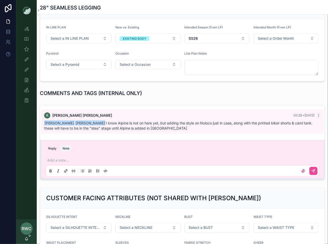
scroll to position [0, 0]
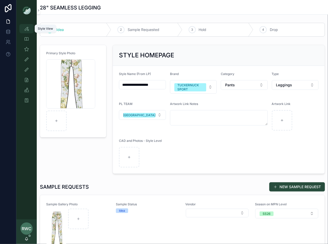
click at [28, 28] on icon "scrollable content" at bounding box center [26, 28] width 5 height 5
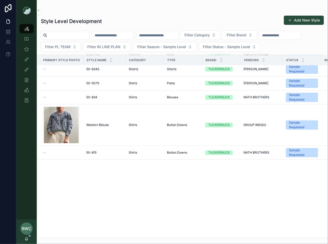
scroll to position [1345, 0]
